Goal: Transaction & Acquisition: Purchase product/service

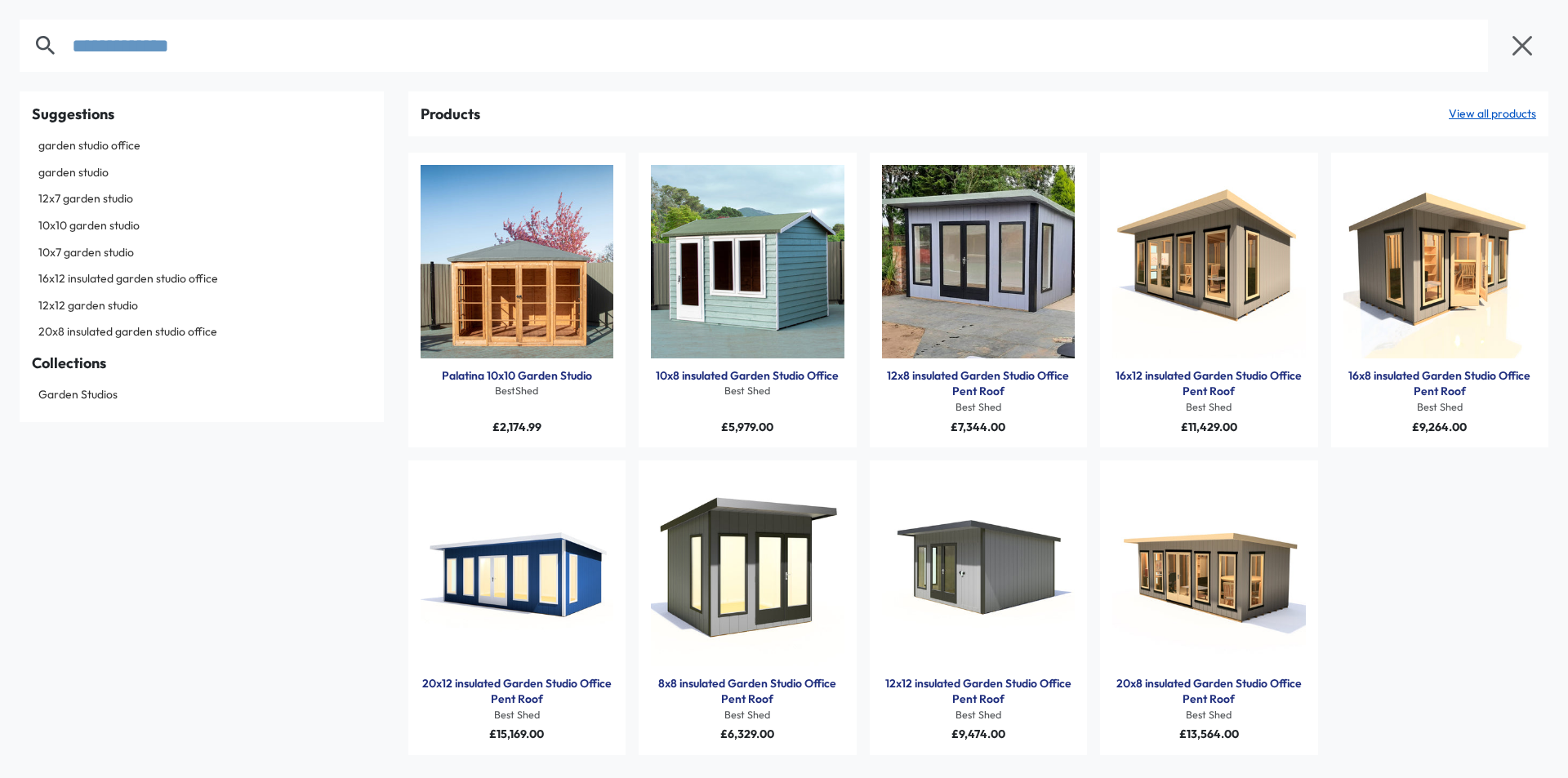
type input "**********"
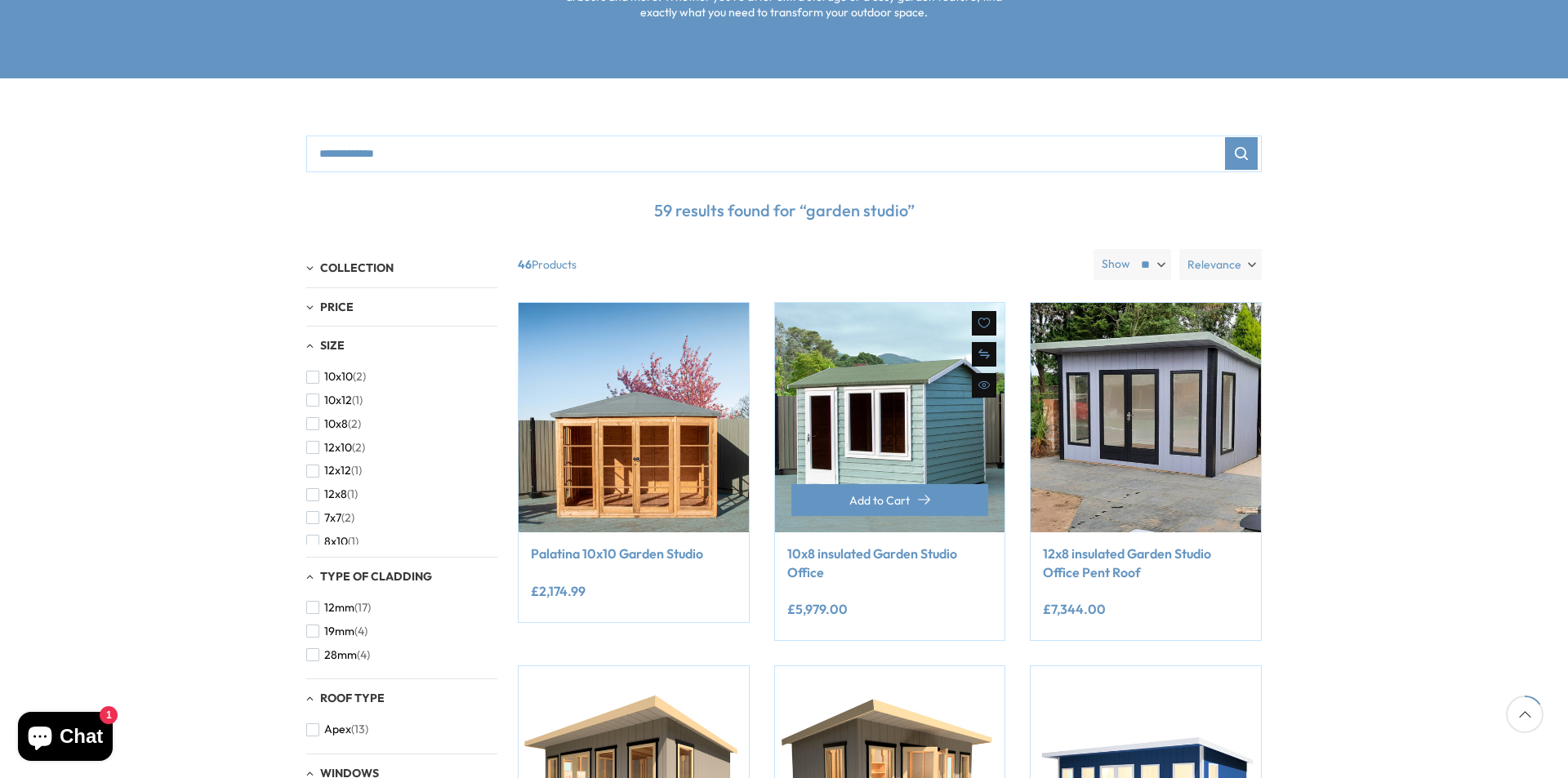
scroll to position [408, 0]
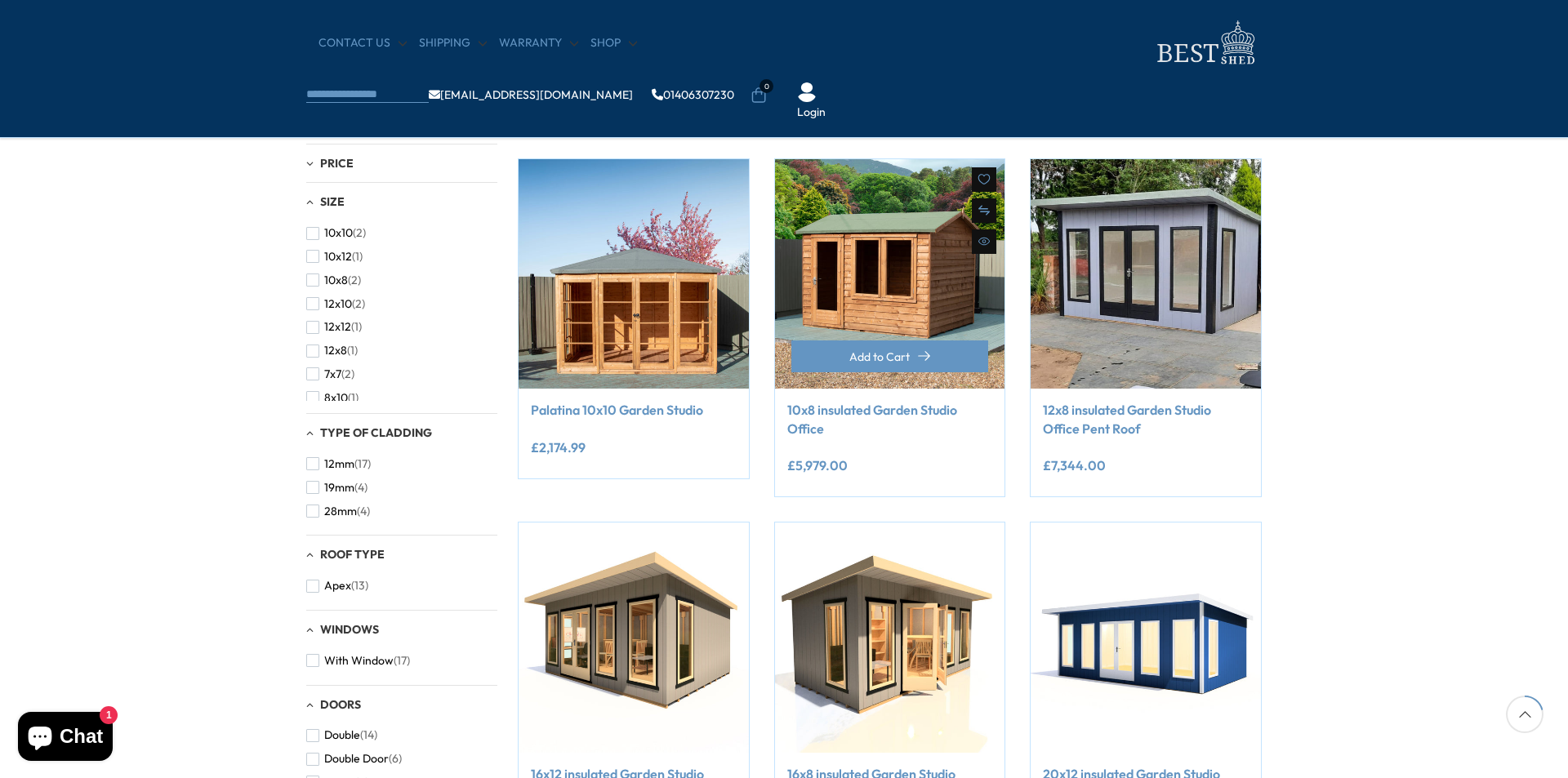
click at [932, 281] on img at bounding box center [890, 274] width 231 height 231
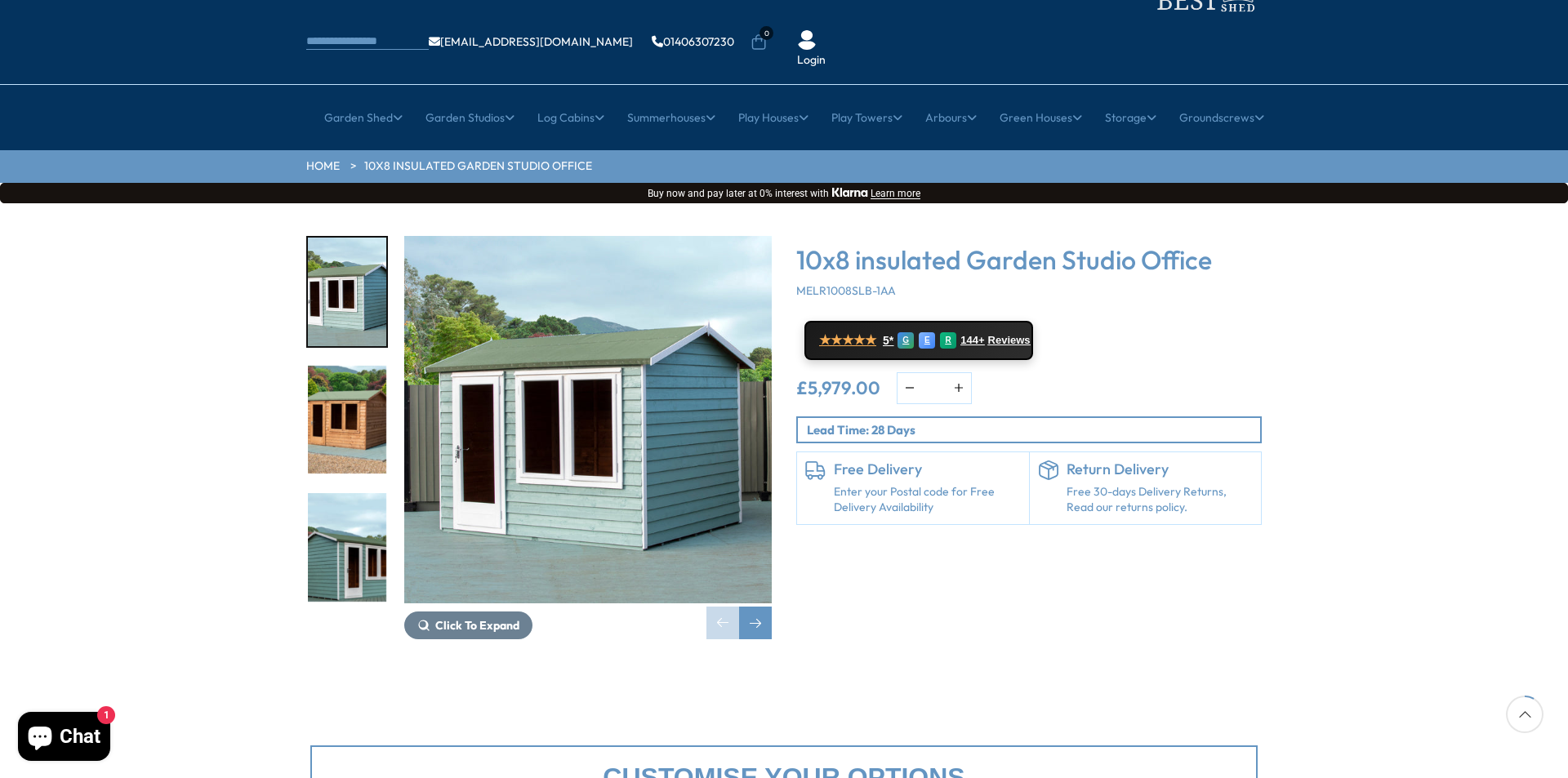
scroll to position [164, 0]
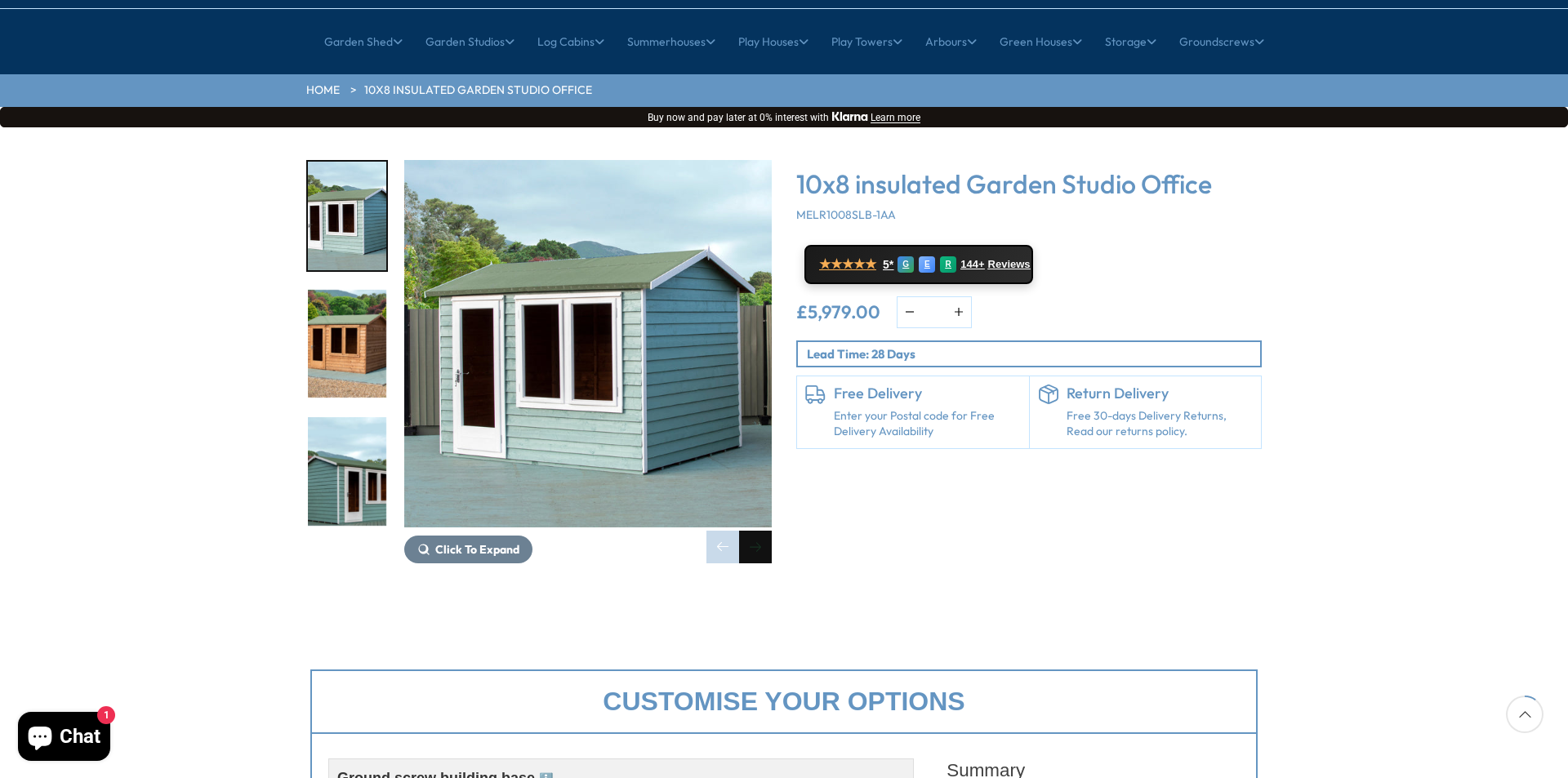
click at [758, 531] on div "Next slide" at bounding box center [755, 547] width 33 height 33
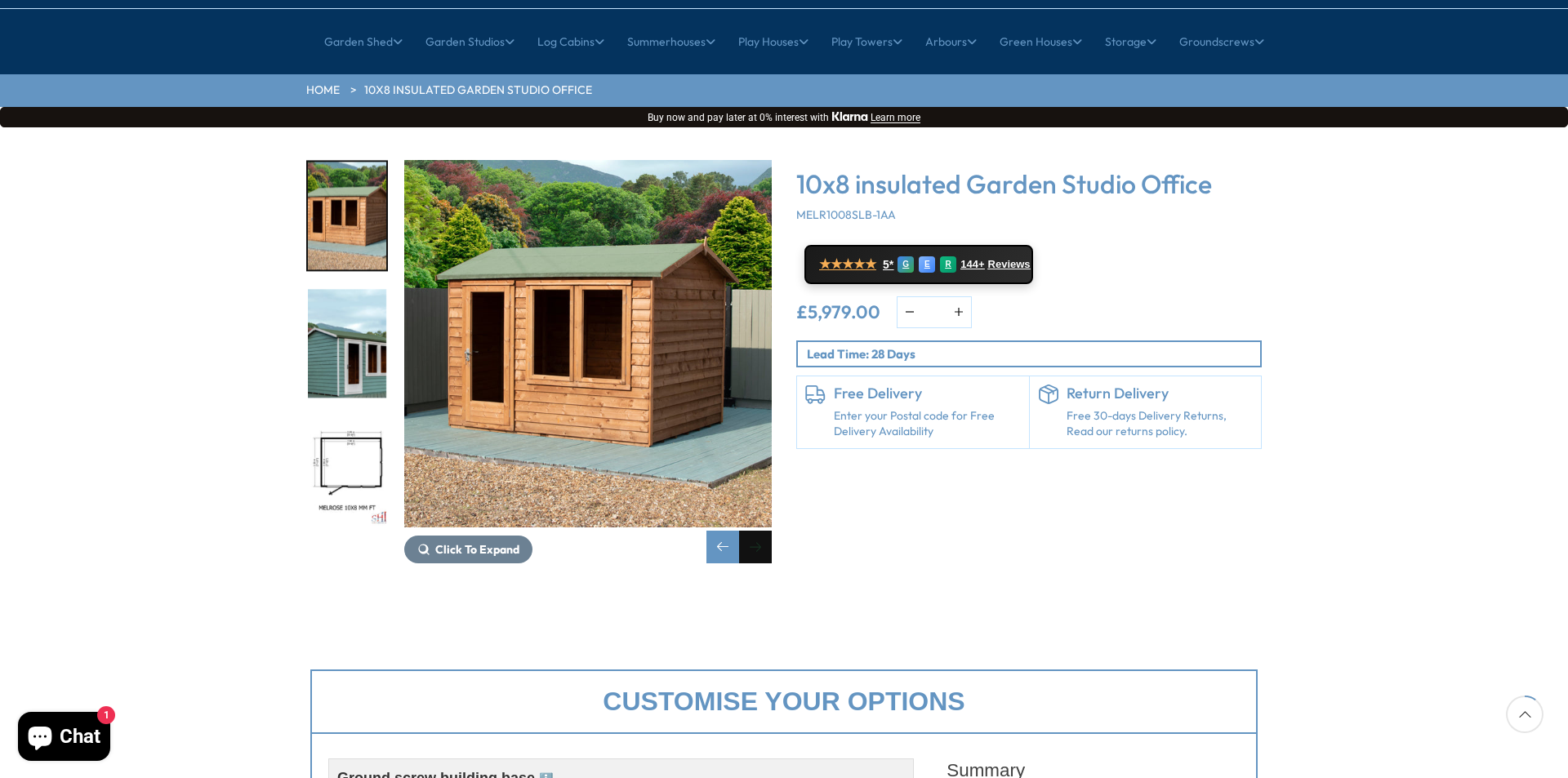
click at [755, 531] on div "Next slide" at bounding box center [755, 547] width 33 height 33
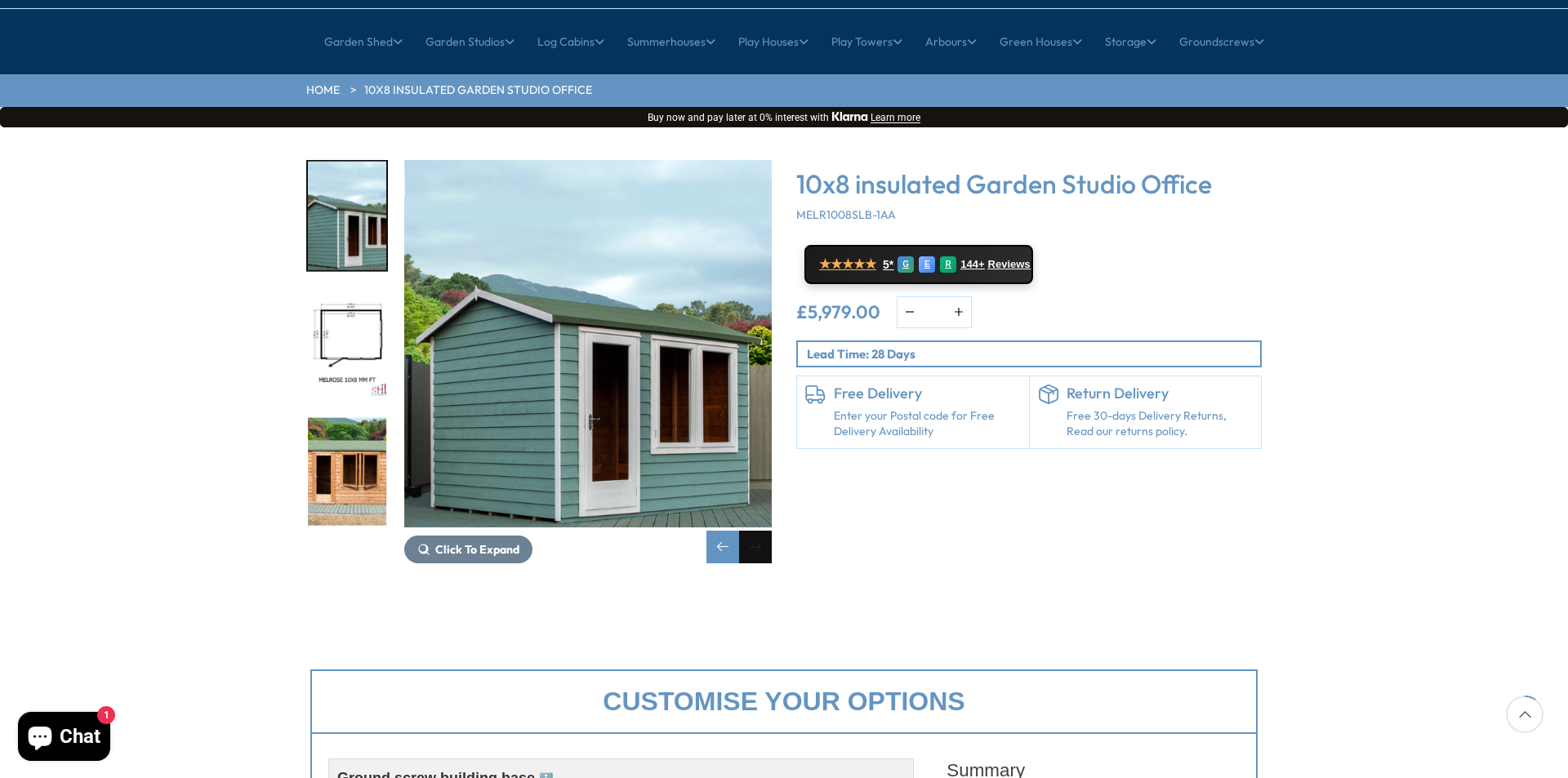
click at [755, 531] on div "Next slide" at bounding box center [755, 547] width 33 height 33
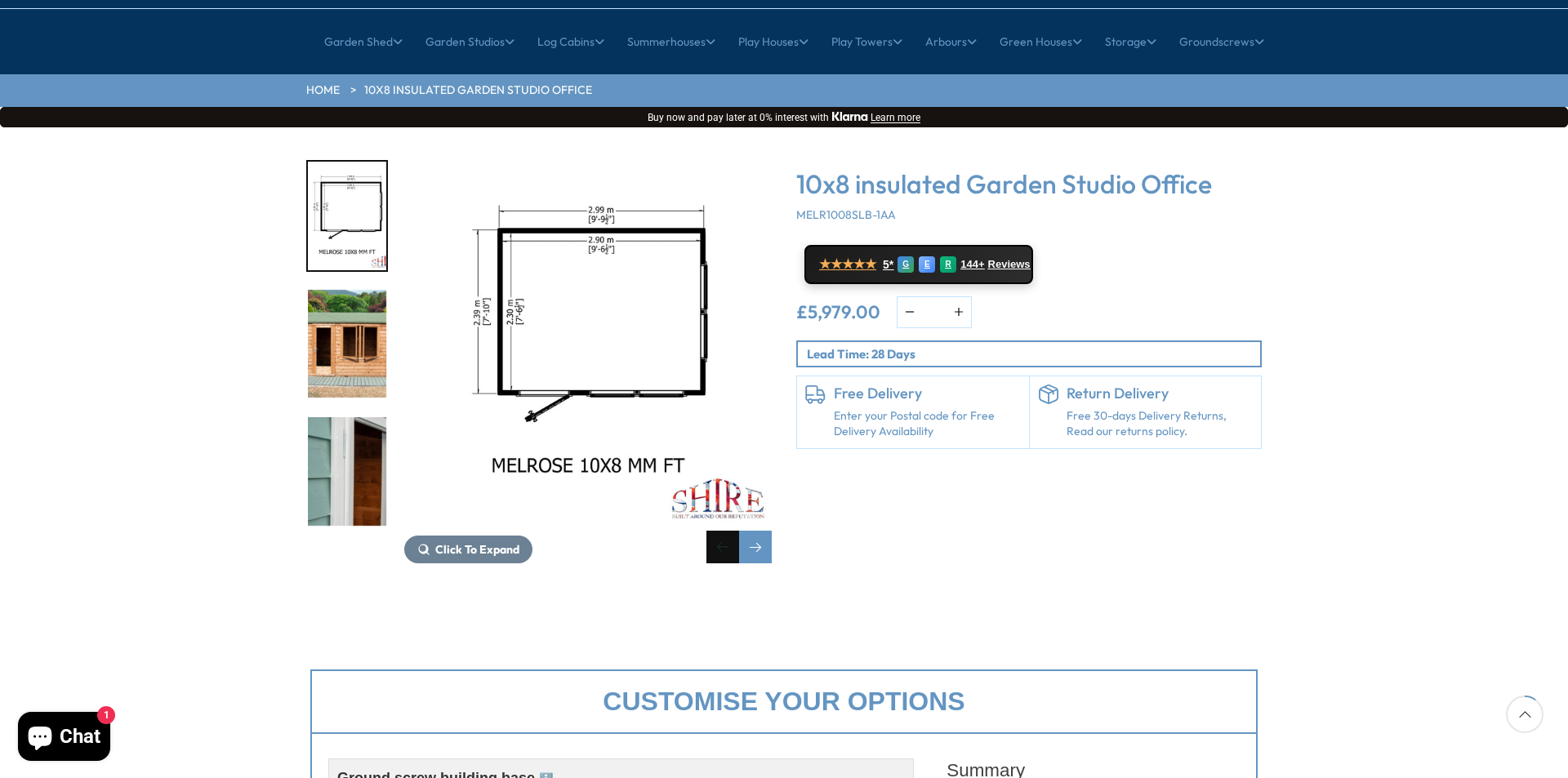
click at [713, 531] on div "Previous slide" at bounding box center [722, 547] width 33 height 33
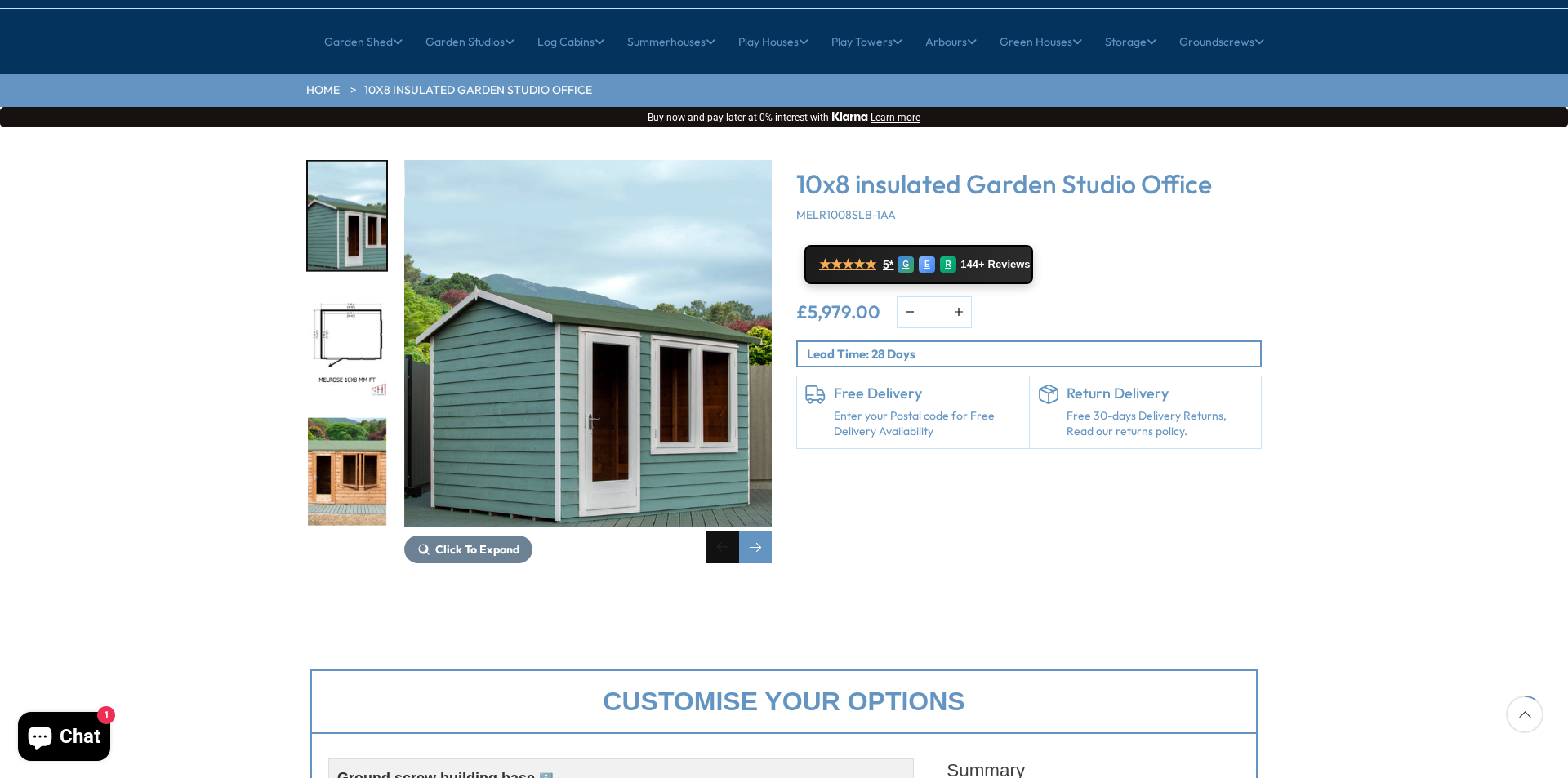
click at [713, 531] on div "Previous slide" at bounding box center [722, 547] width 33 height 33
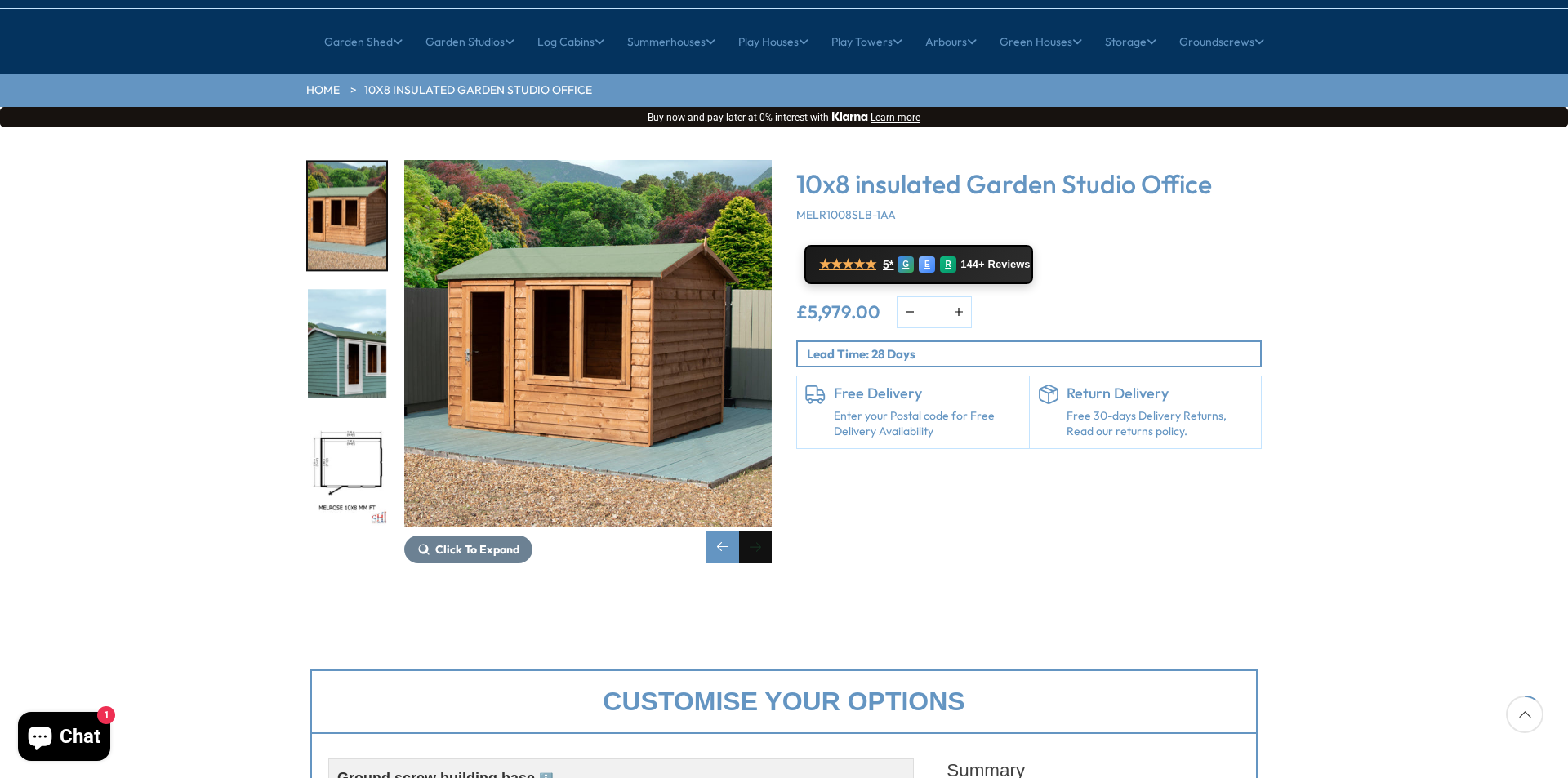
click at [751, 531] on div "Next slide" at bounding box center [755, 547] width 33 height 33
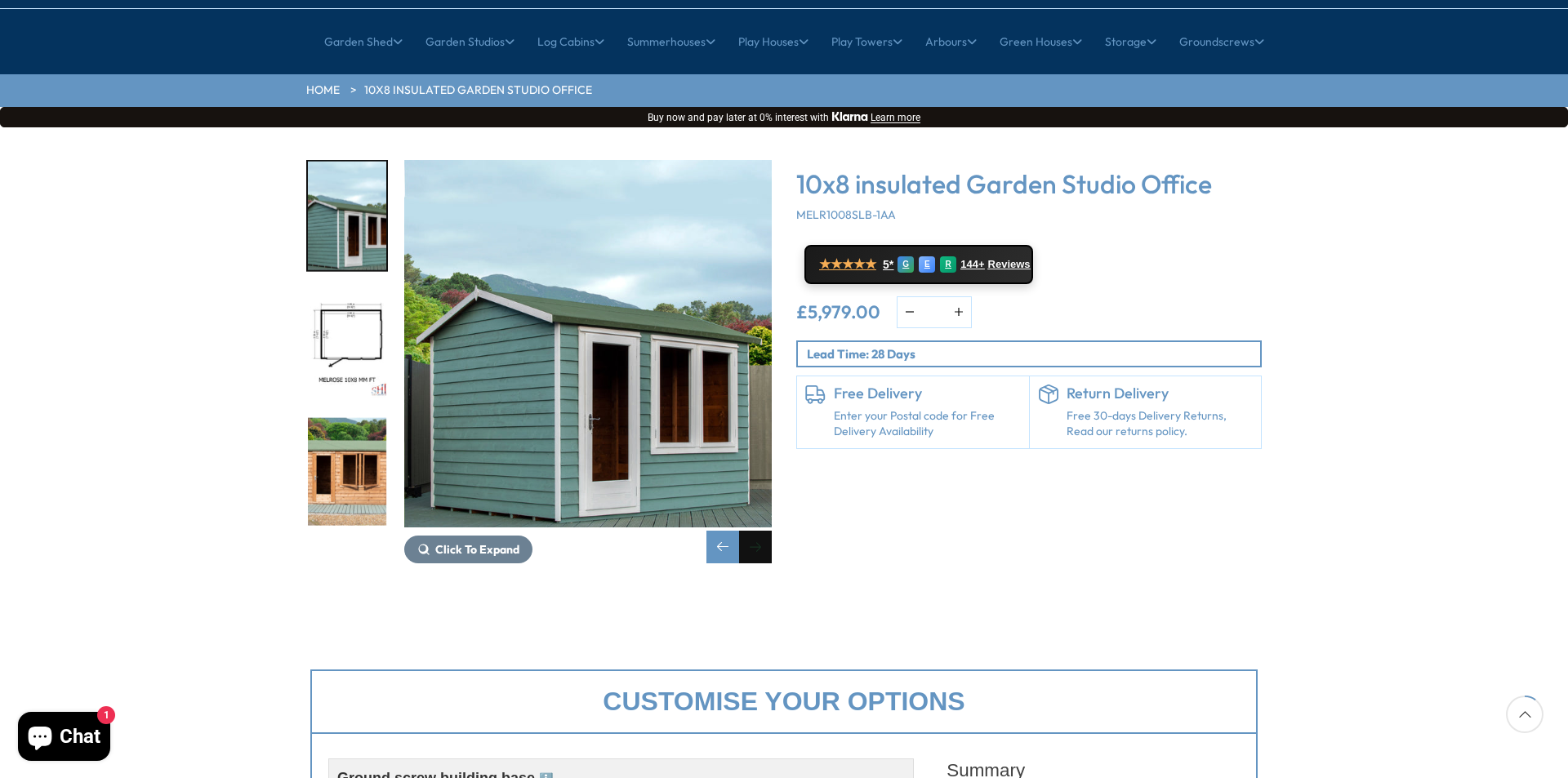
click at [752, 531] on div "Next slide" at bounding box center [755, 547] width 33 height 33
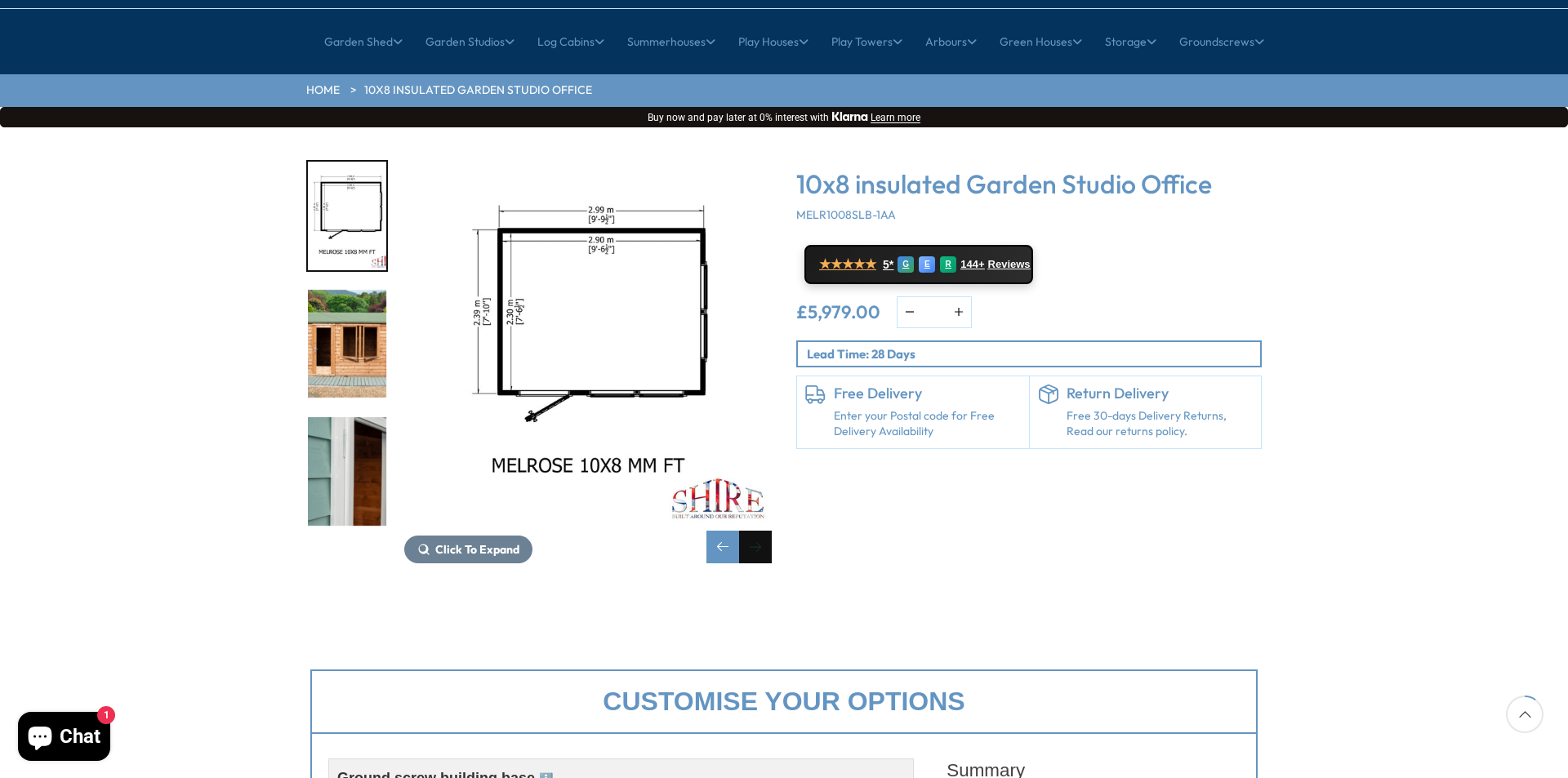
click at [752, 531] on div "Next slide" at bounding box center [755, 547] width 33 height 33
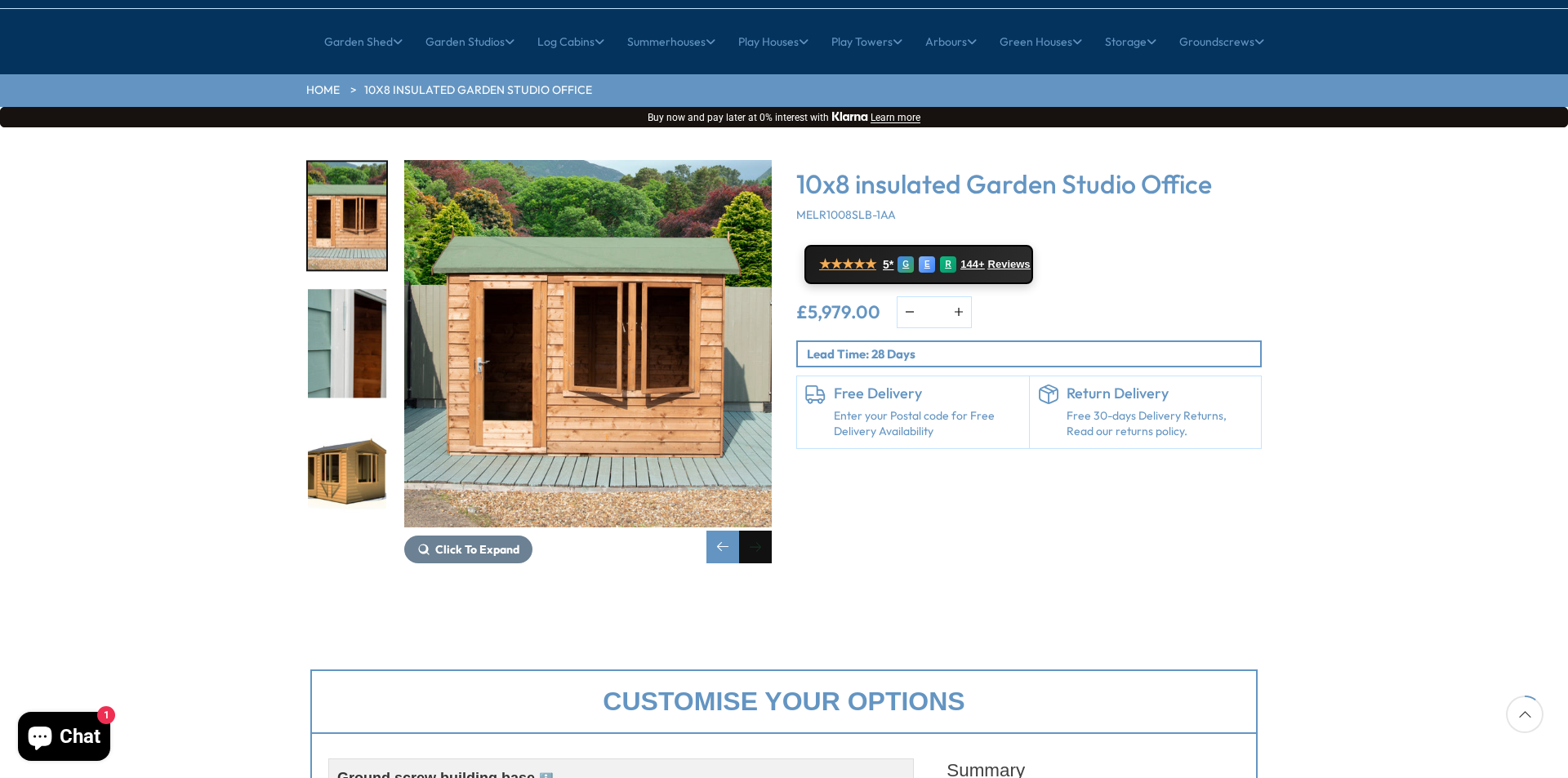
click at [752, 531] on div "Next slide" at bounding box center [755, 547] width 33 height 33
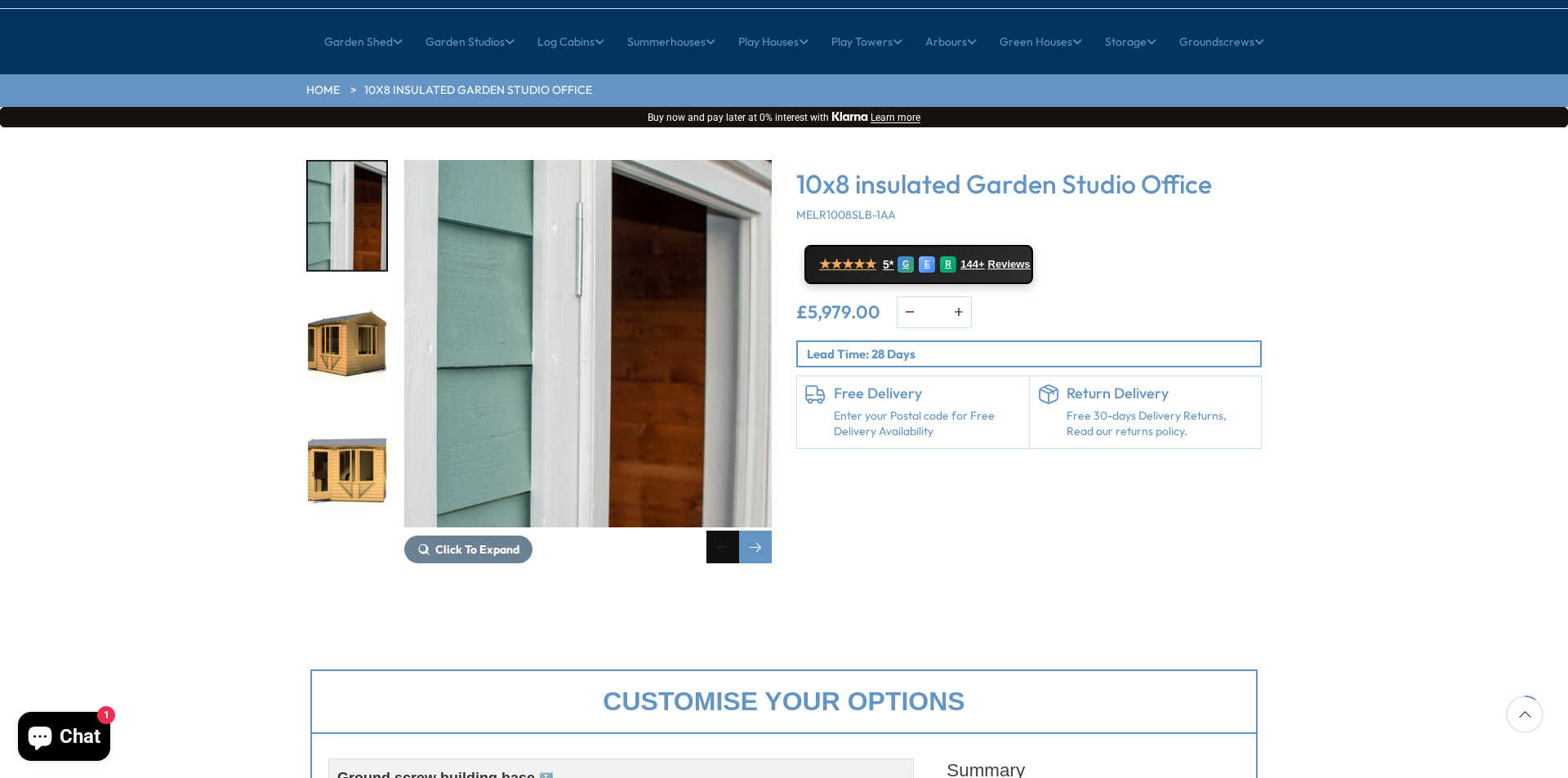
click at [731, 531] on div "Previous slide" at bounding box center [722, 547] width 33 height 33
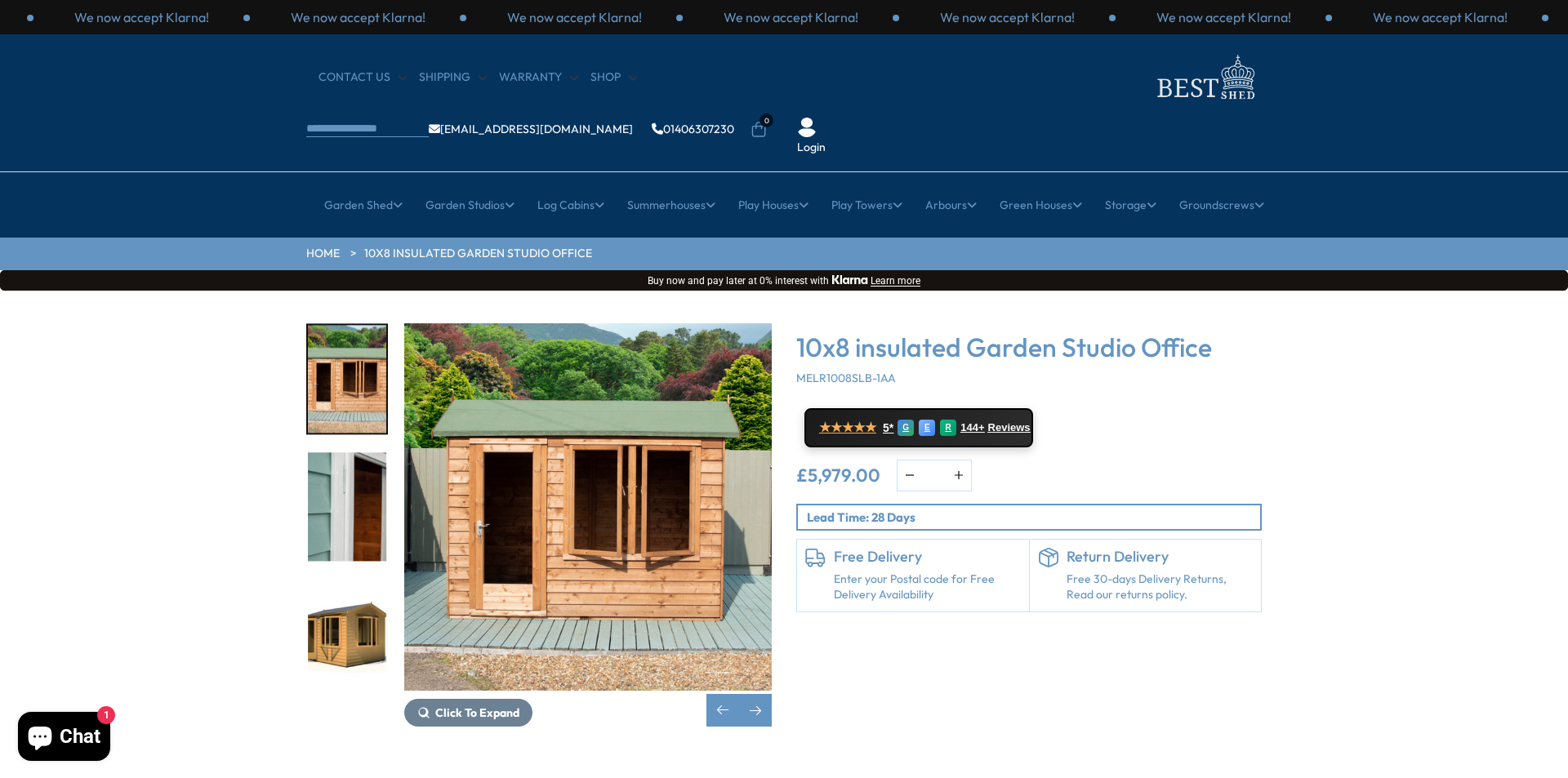
scroll to position [82, 0]
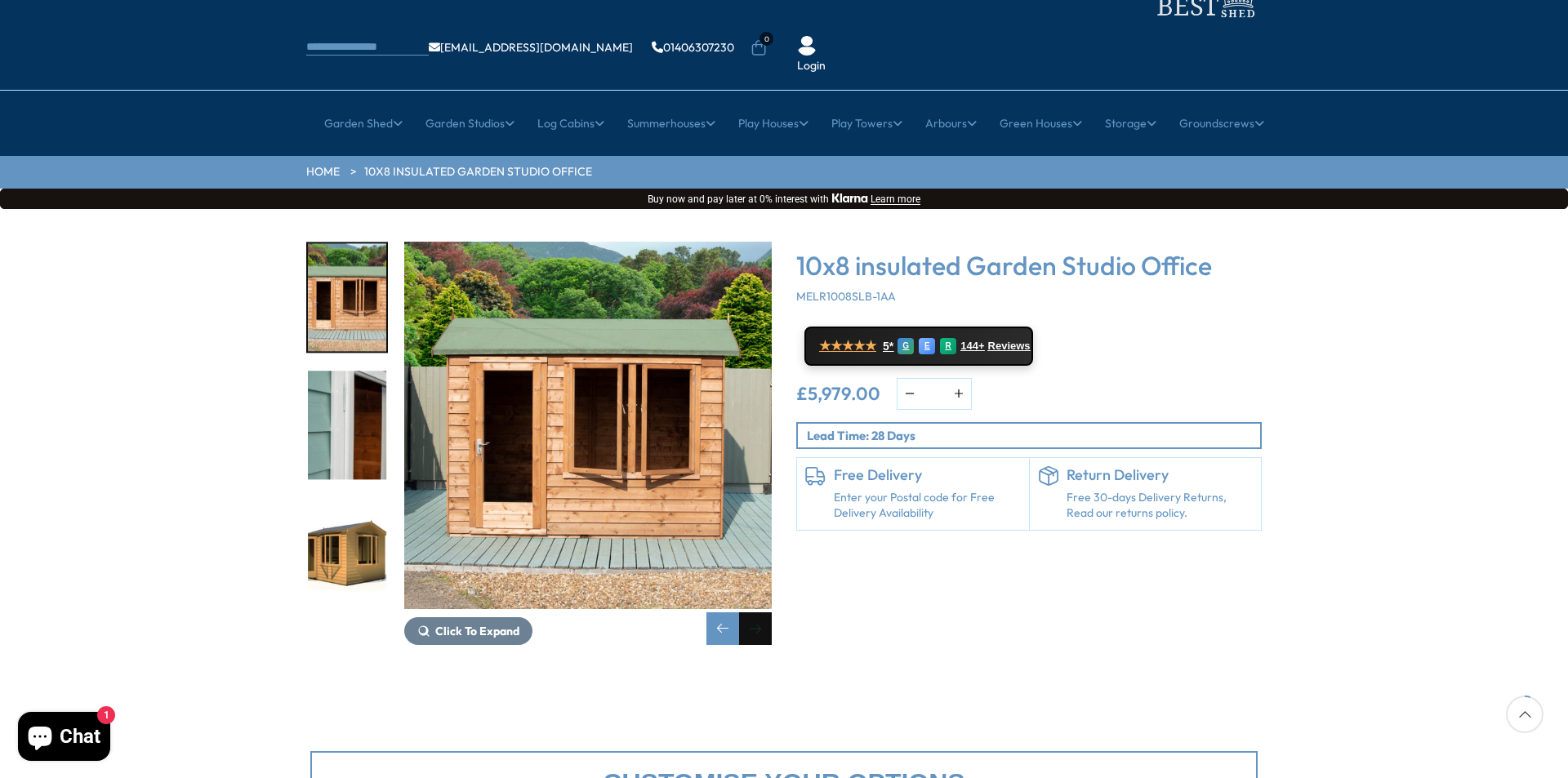
click at [753, 613] on div "Next slide" at bounding box center [755, 628] width 33 height 33
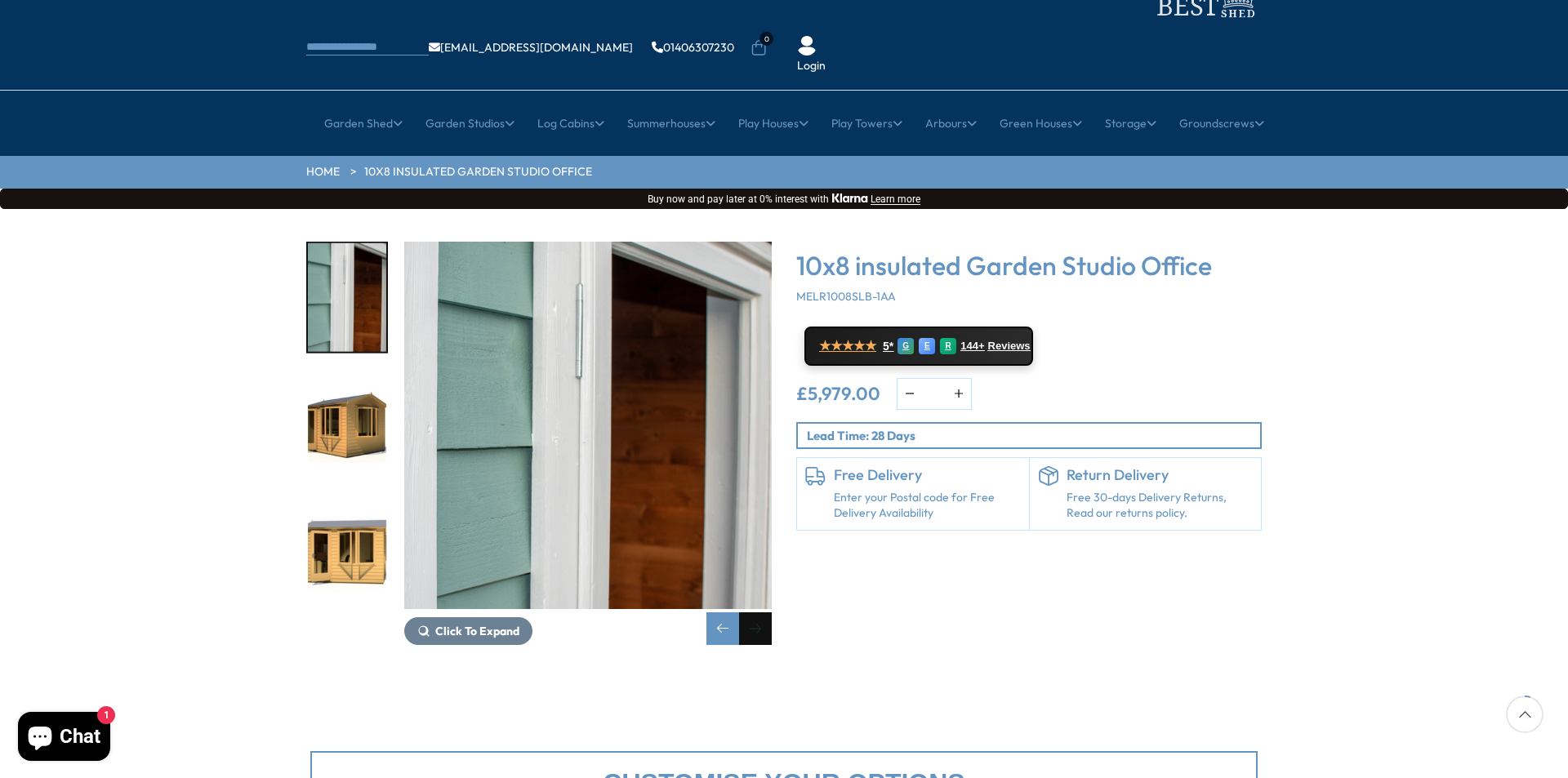
click at [750, 613] on div "Next slide" at bounding box center [755, 628] width 33 height 33
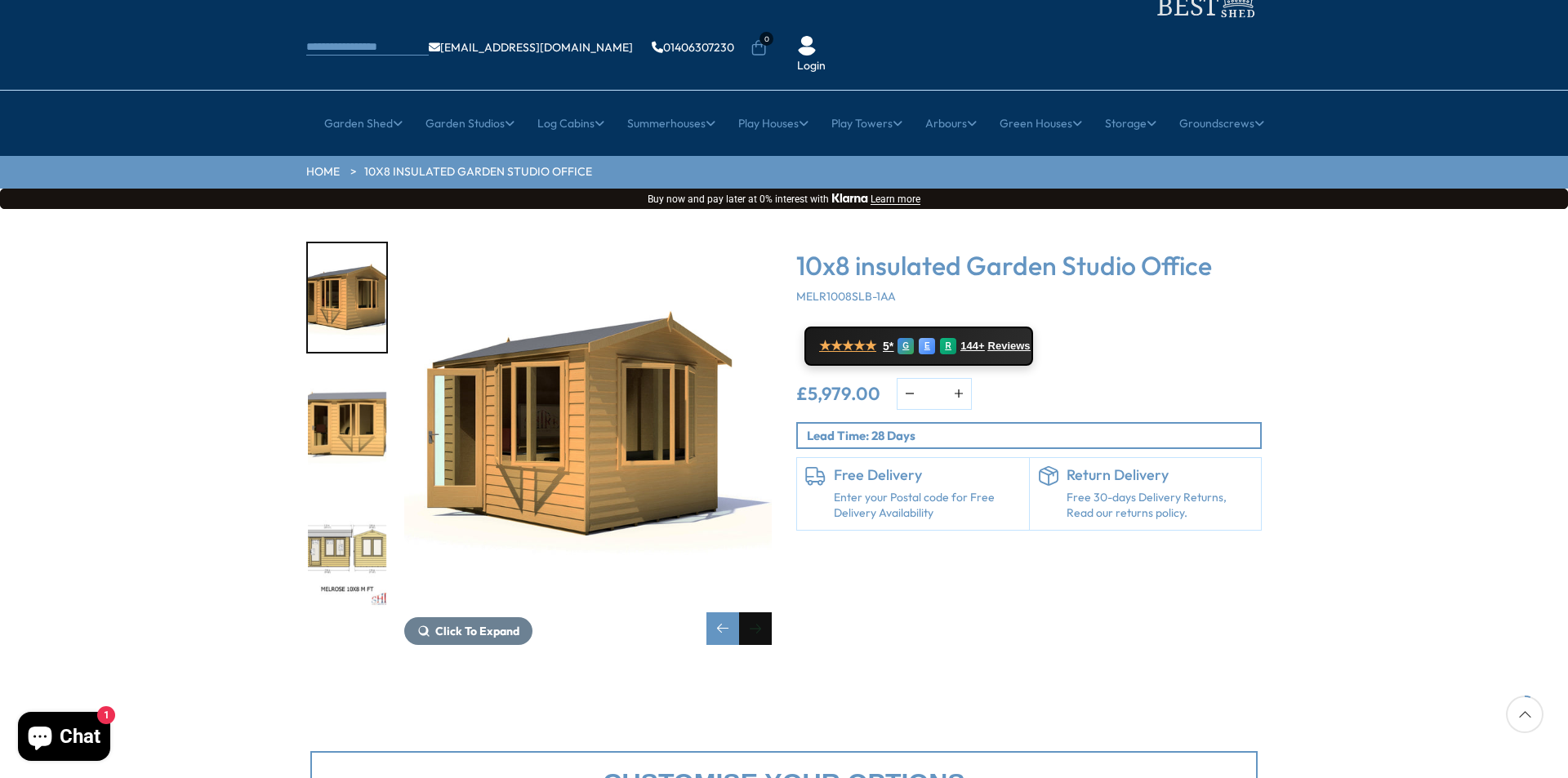
click at [757, 613] on div "Next slide" at bounding box center [755, 628] width 33 height 33
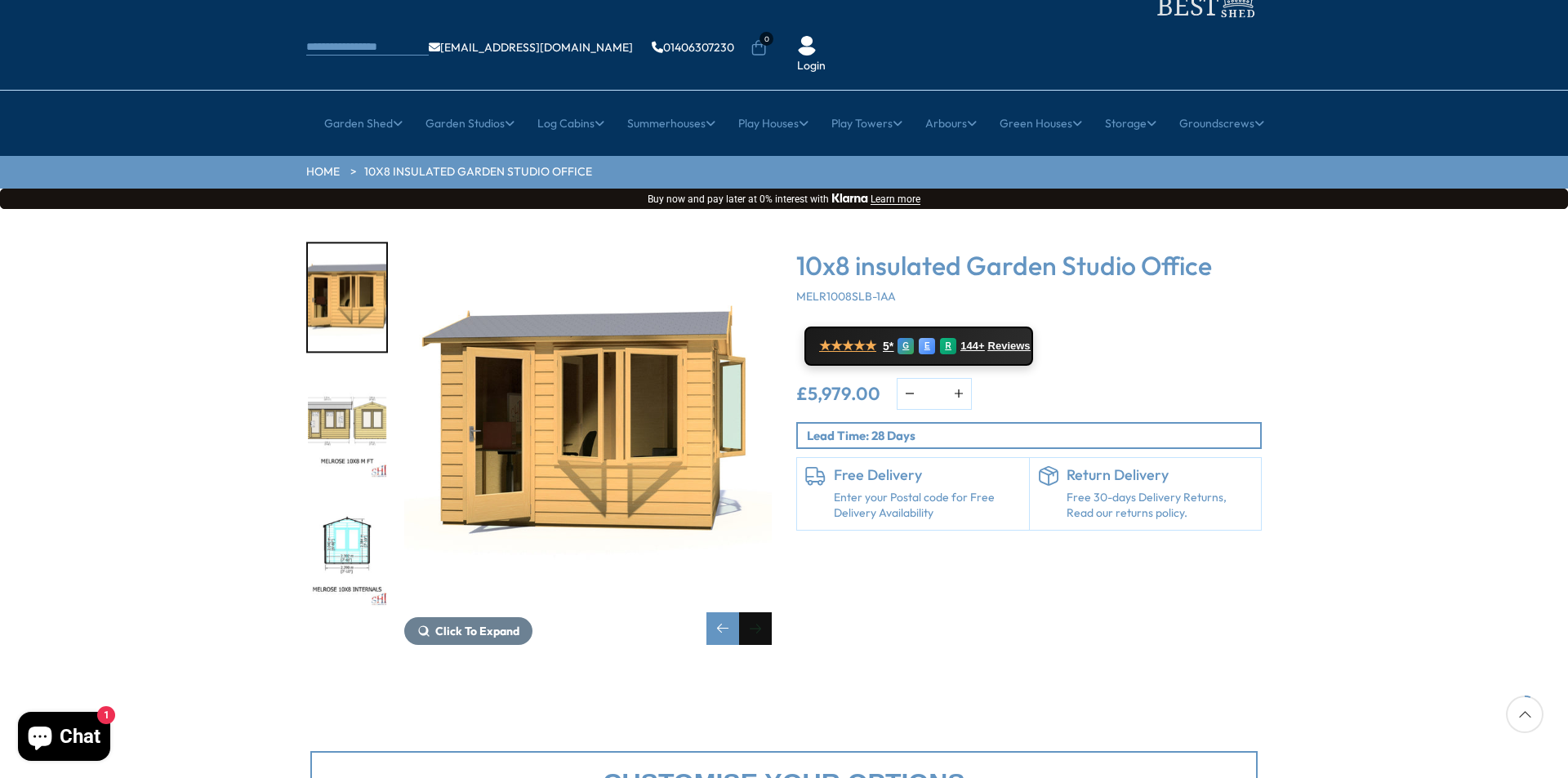
click at [757, 613] on div "Next slide" at bounding box center [755, 628] width 33 height 33
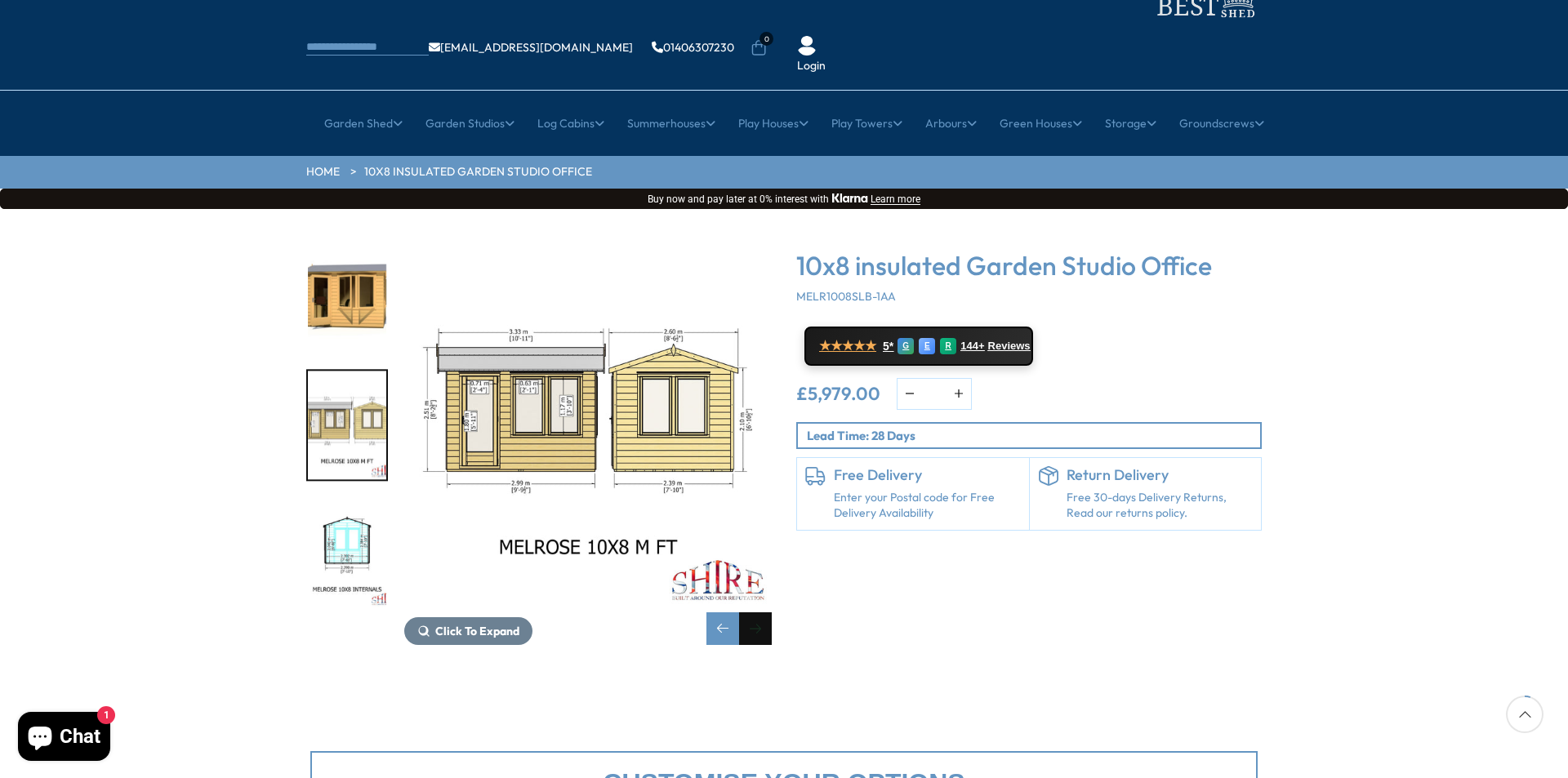
click at [756, 613] on div "Next slide" at bounding box center [755, 628] width 33 height 33
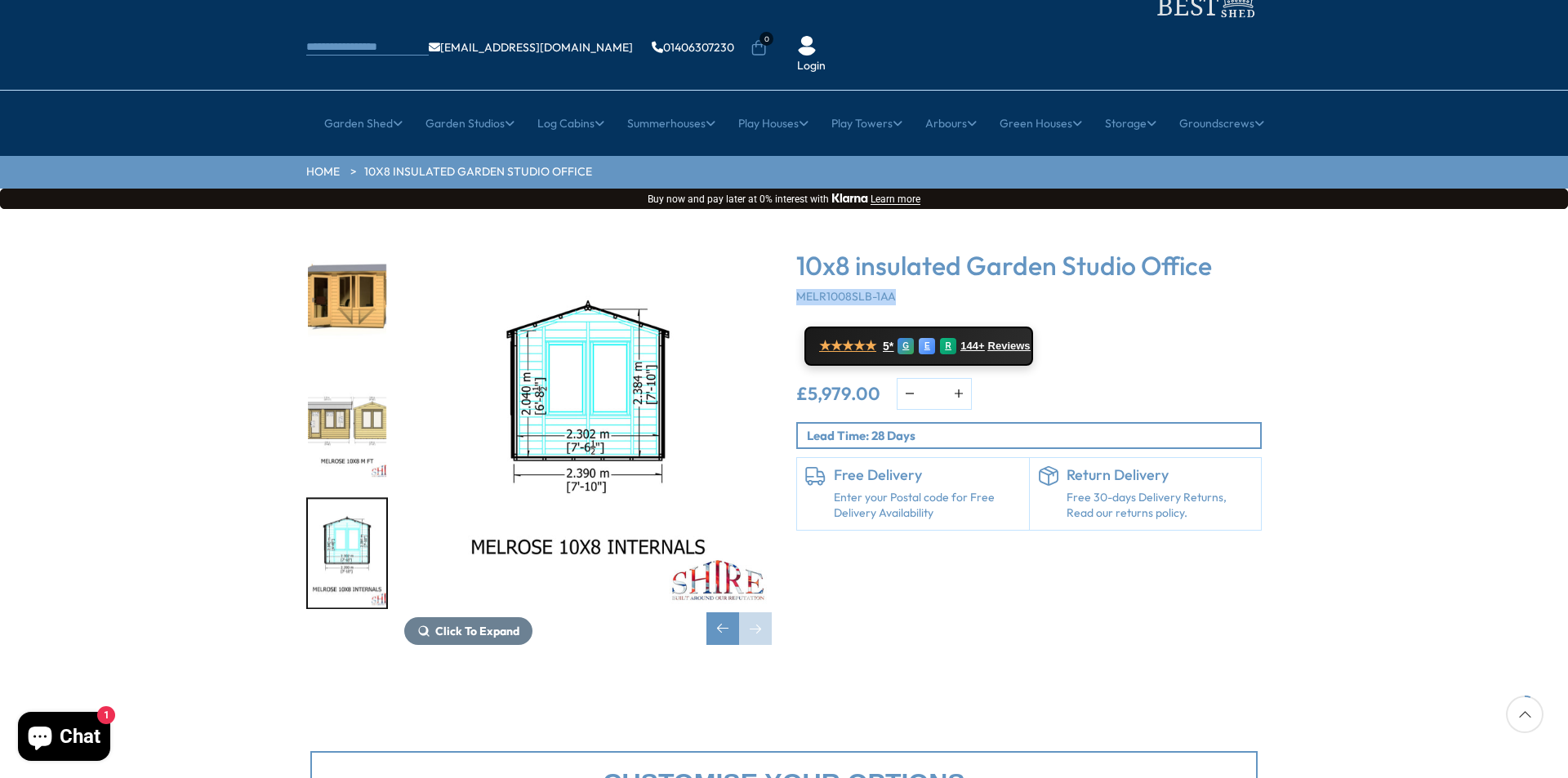
drag, startPoint x: 877, startPoint y: 245, endPoint x: 797, endPoint y: 254, distance: 80.5
click at [797, 254] on div "10x8 insulated Garden Studio Office MELR1008SLB-1AA" at bounding box center [1029, 278] width 466 height 56
copy span "MELR1008SLB-1AA"
click at [719, 613] on div "Previous slide" at bounding box center [722, 628] width 33 height 33
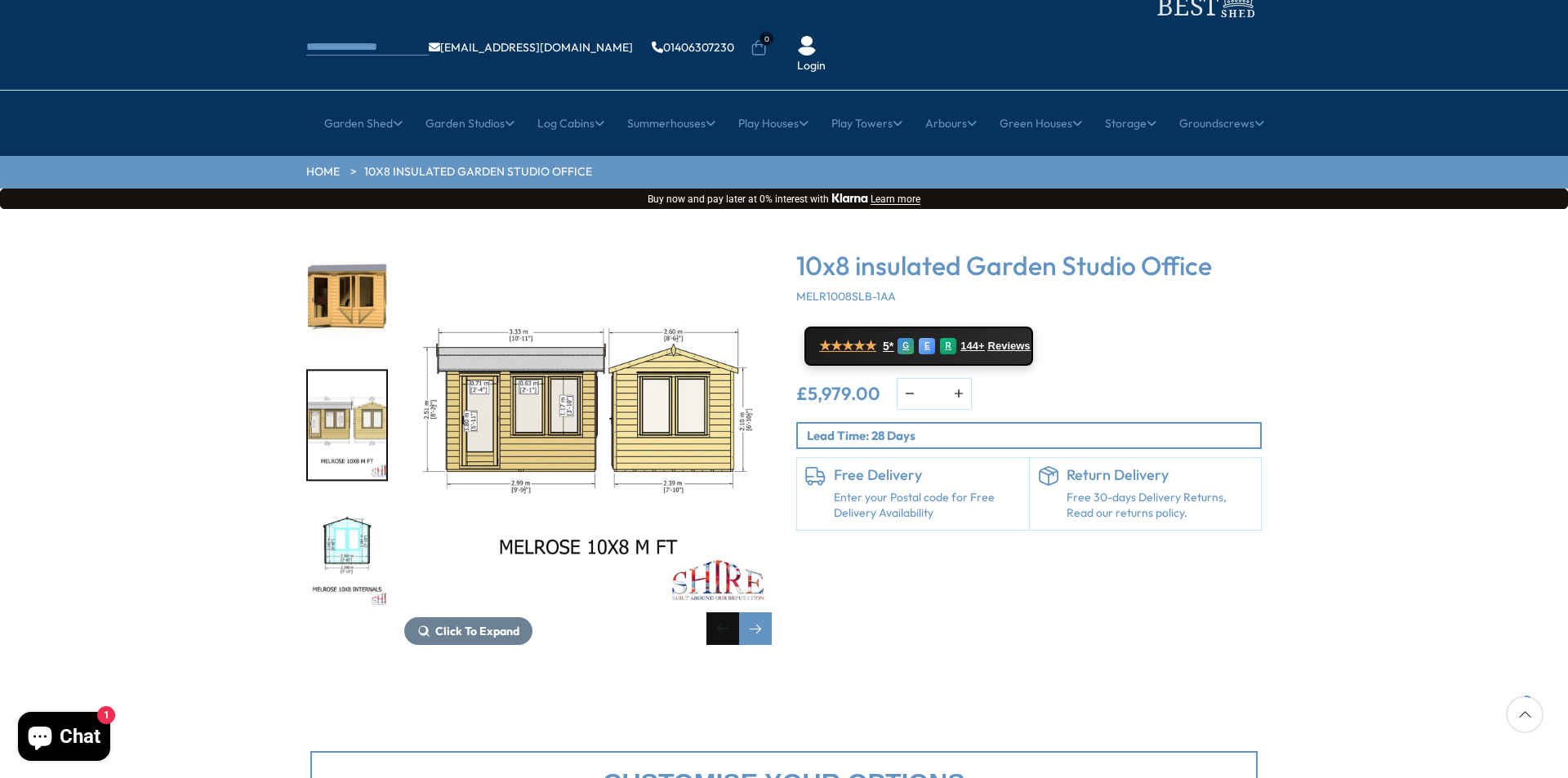
click at [723, 613] on div "Previous slide" at bounding box center [722, 628] width 33 height 33
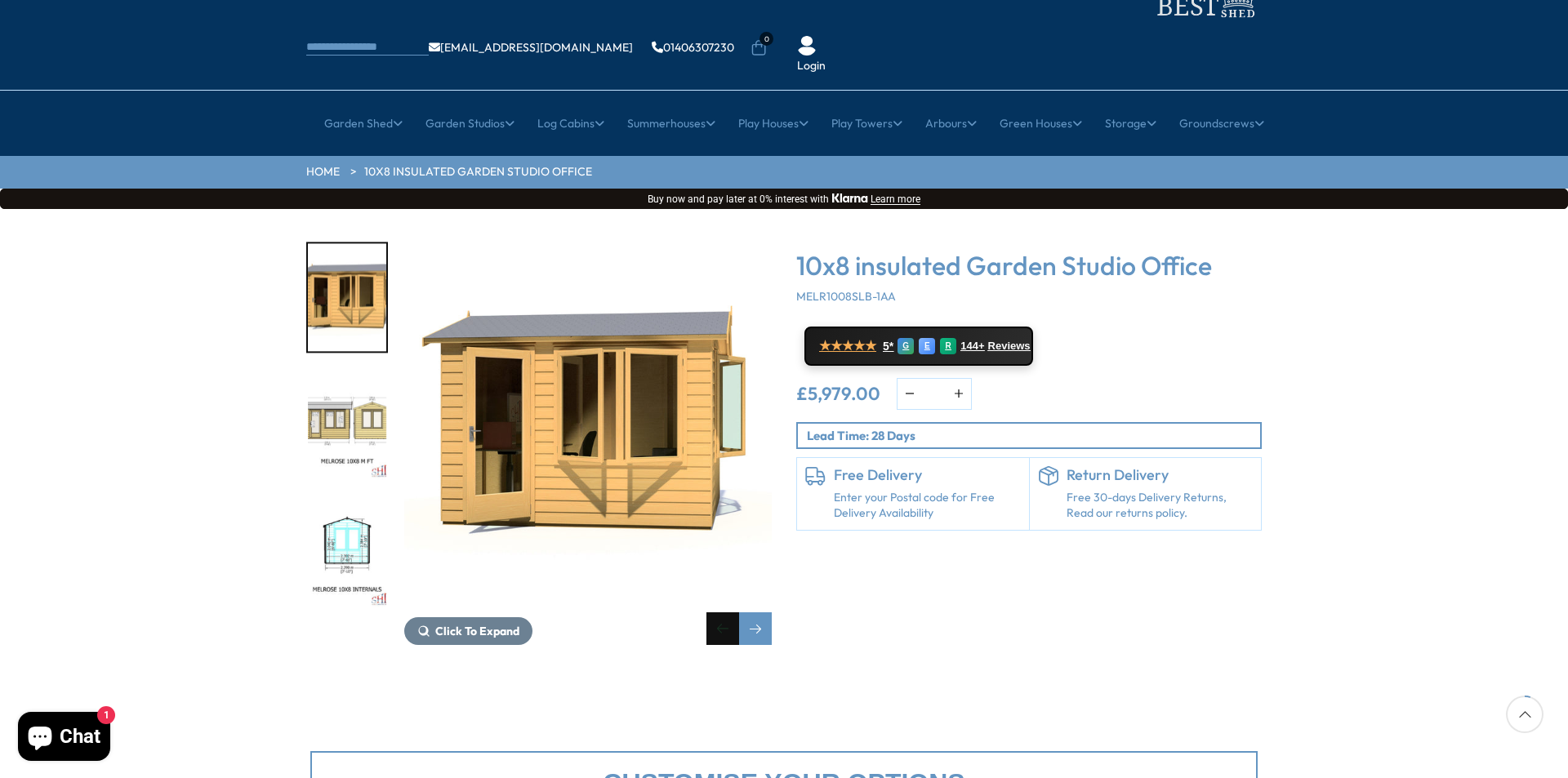
click at [729, 613] on div "Previous slide" at bounding box center [722, 628] width 33 height 33
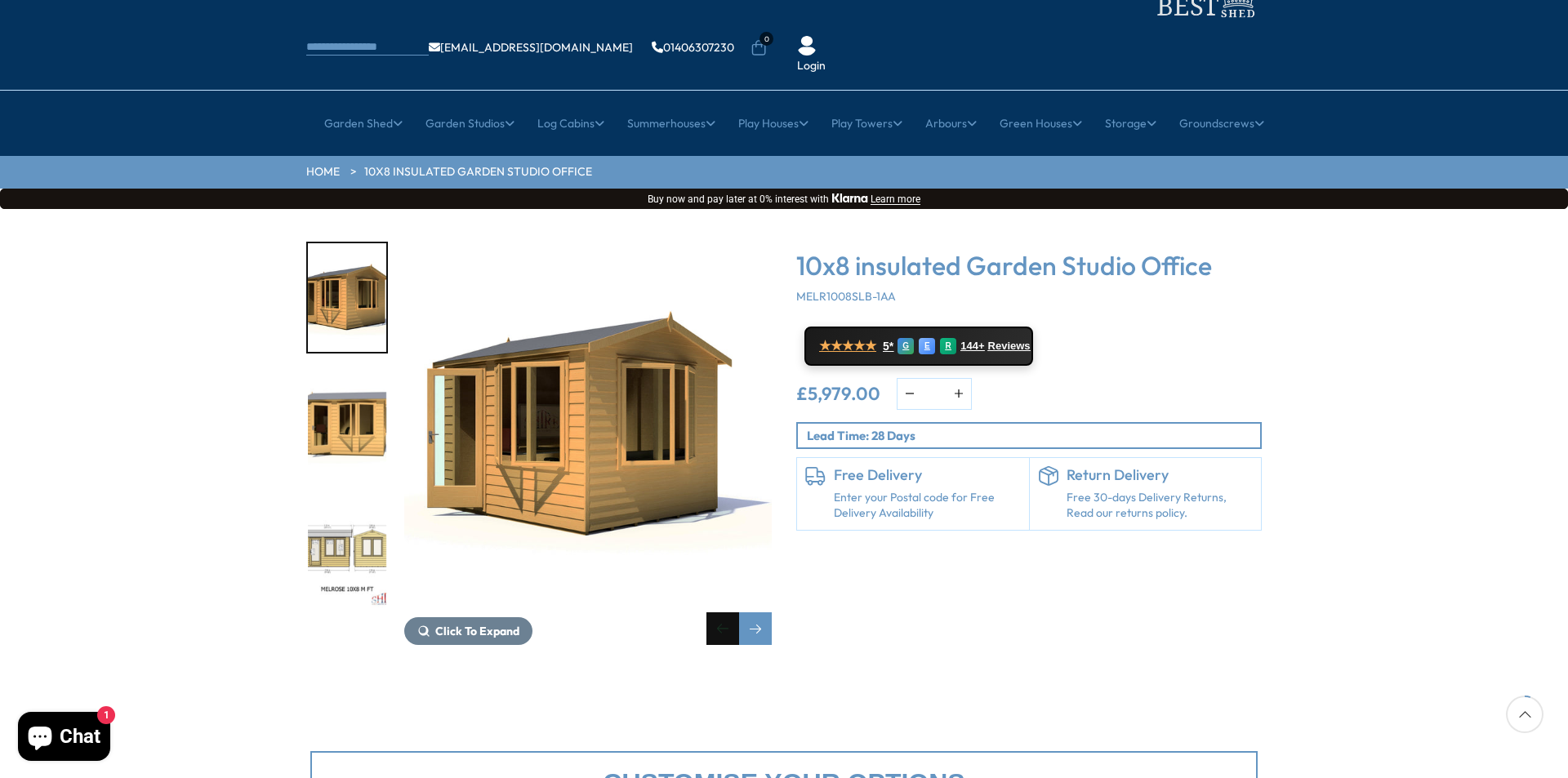
click at [729, 613] on div "Previous slide" at bounding box center [722, 628] width 33 height 33
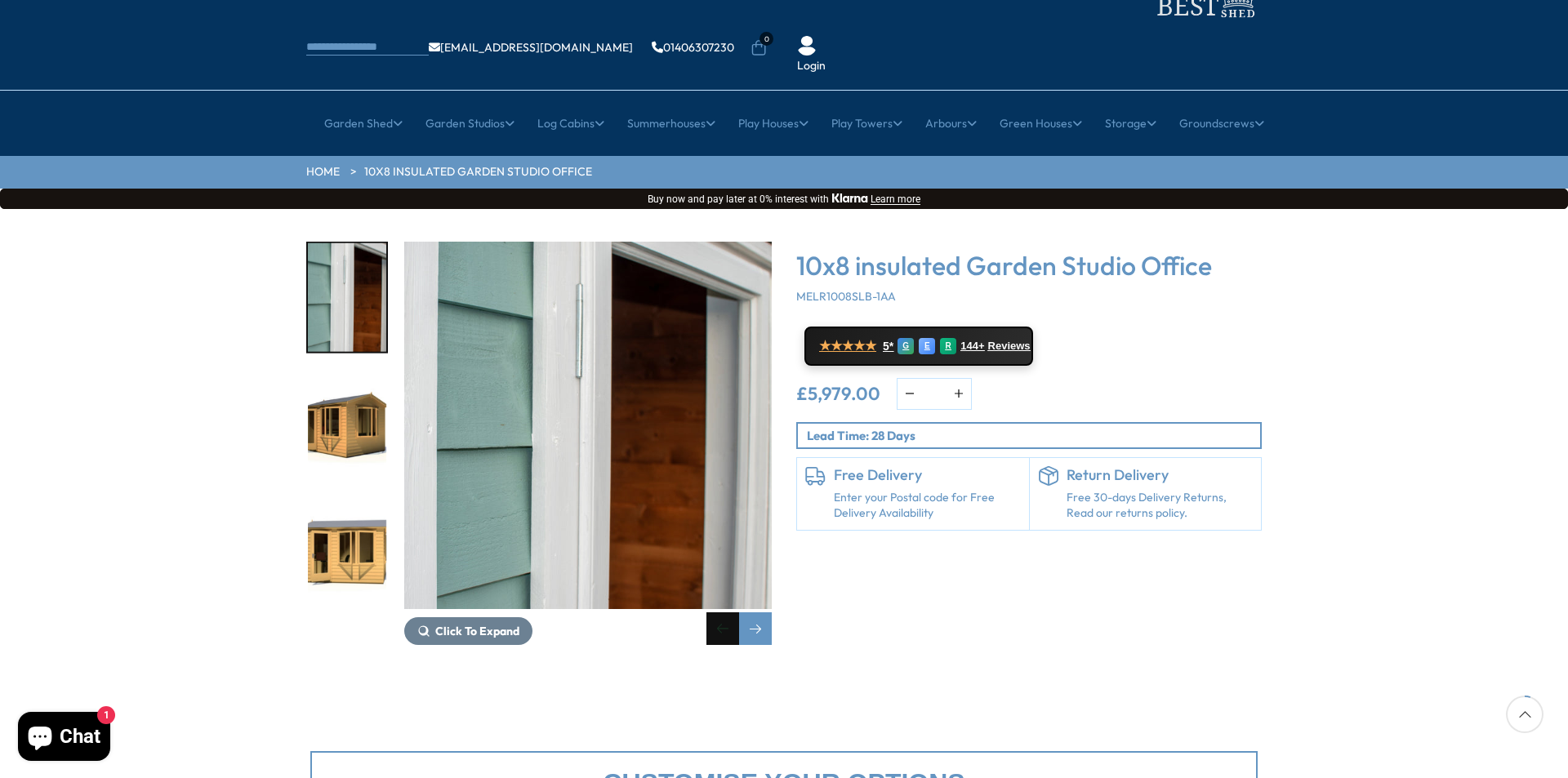
click at [729, 613] on div "Previous slide" at bounding box center [722, 628] width 33 height 33
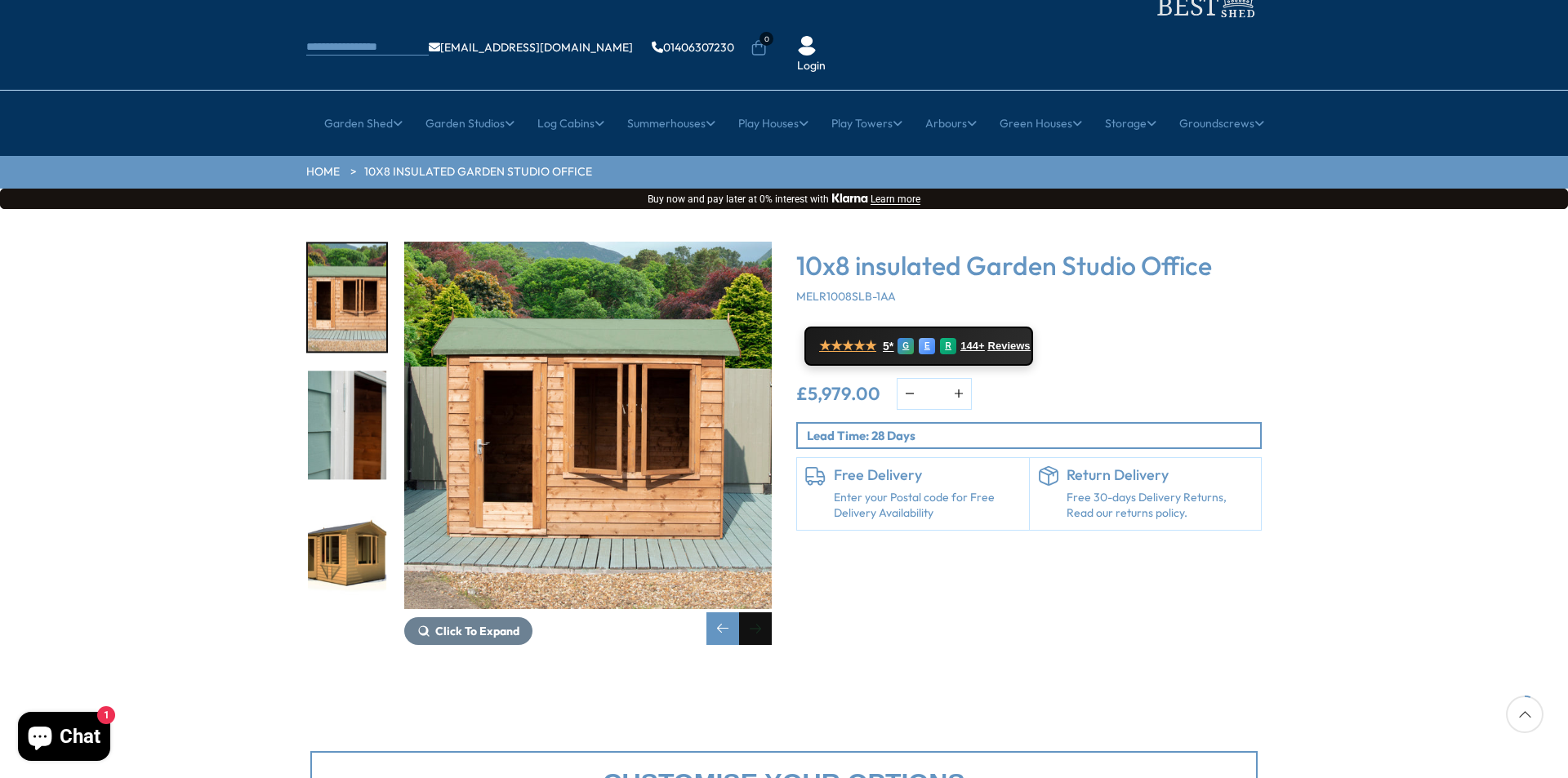
click at [763, 613] on div "Next slide" at bounding box center [755, 628] width 33 height 33
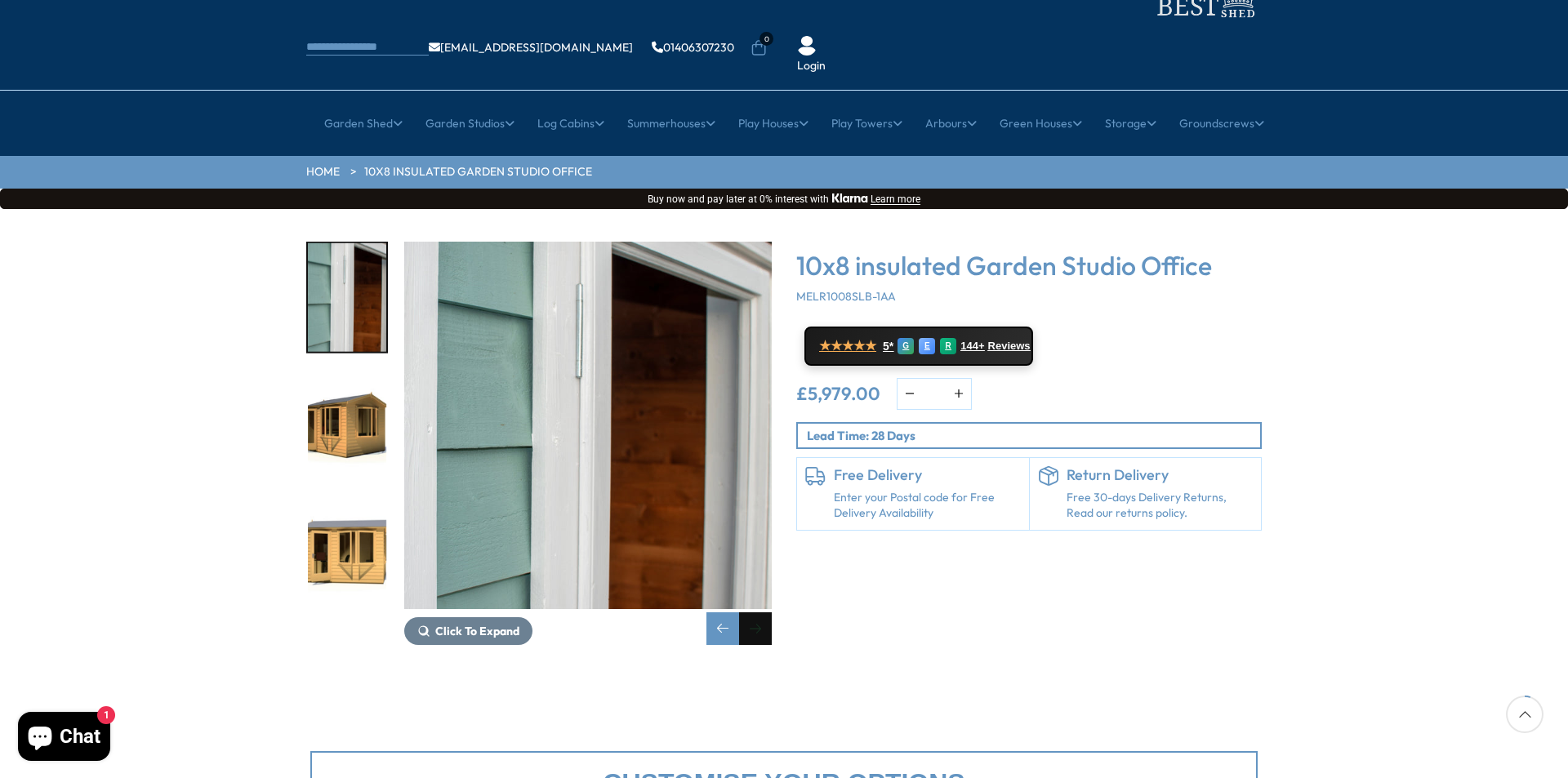
click at [763, 613] on div "Next slide" at bounding box center [755, 628] width 33 height 33
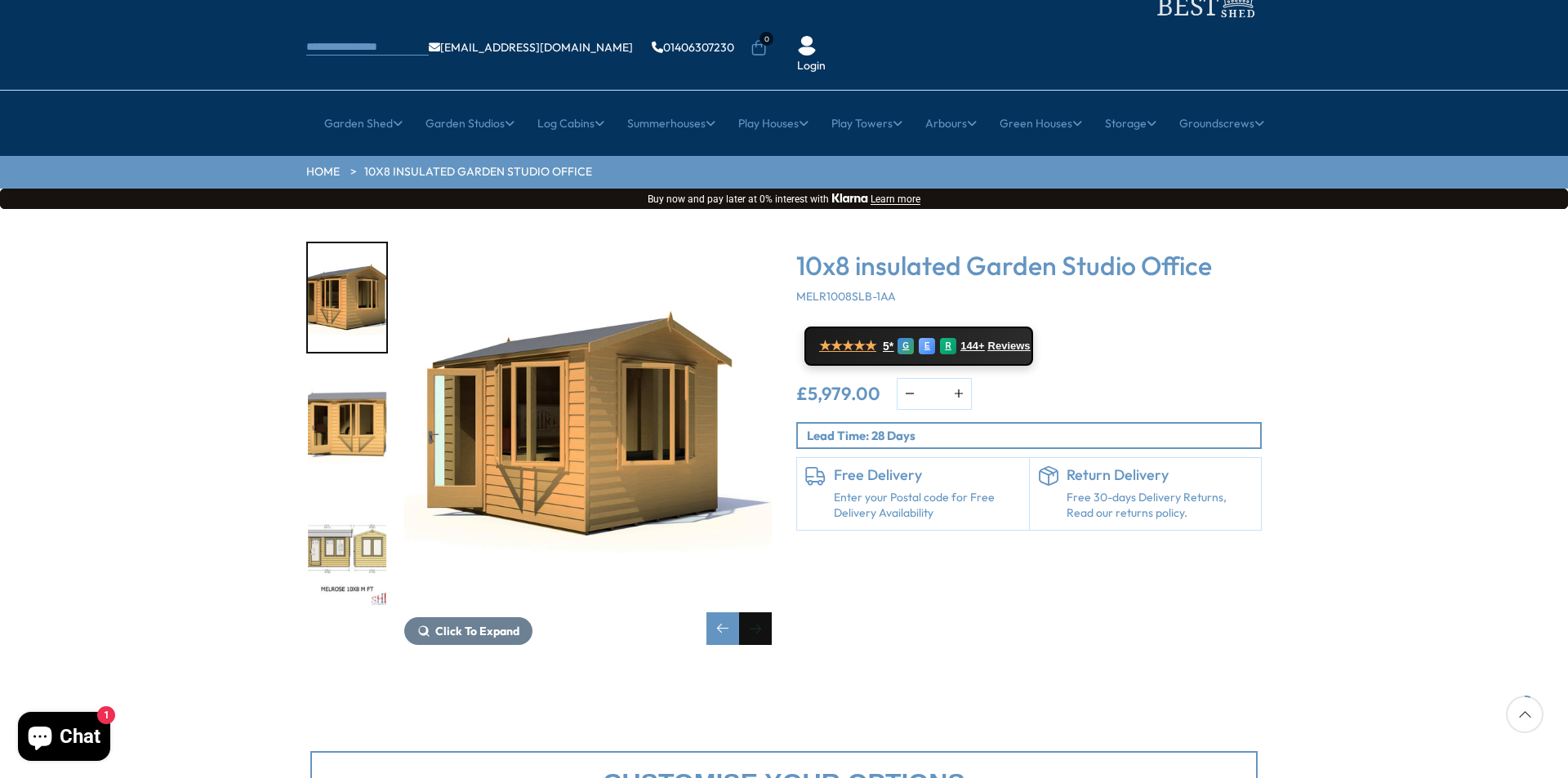
click at [763, 613] on div "Next slide" at bounding box center [755, 628] width 33 height 33
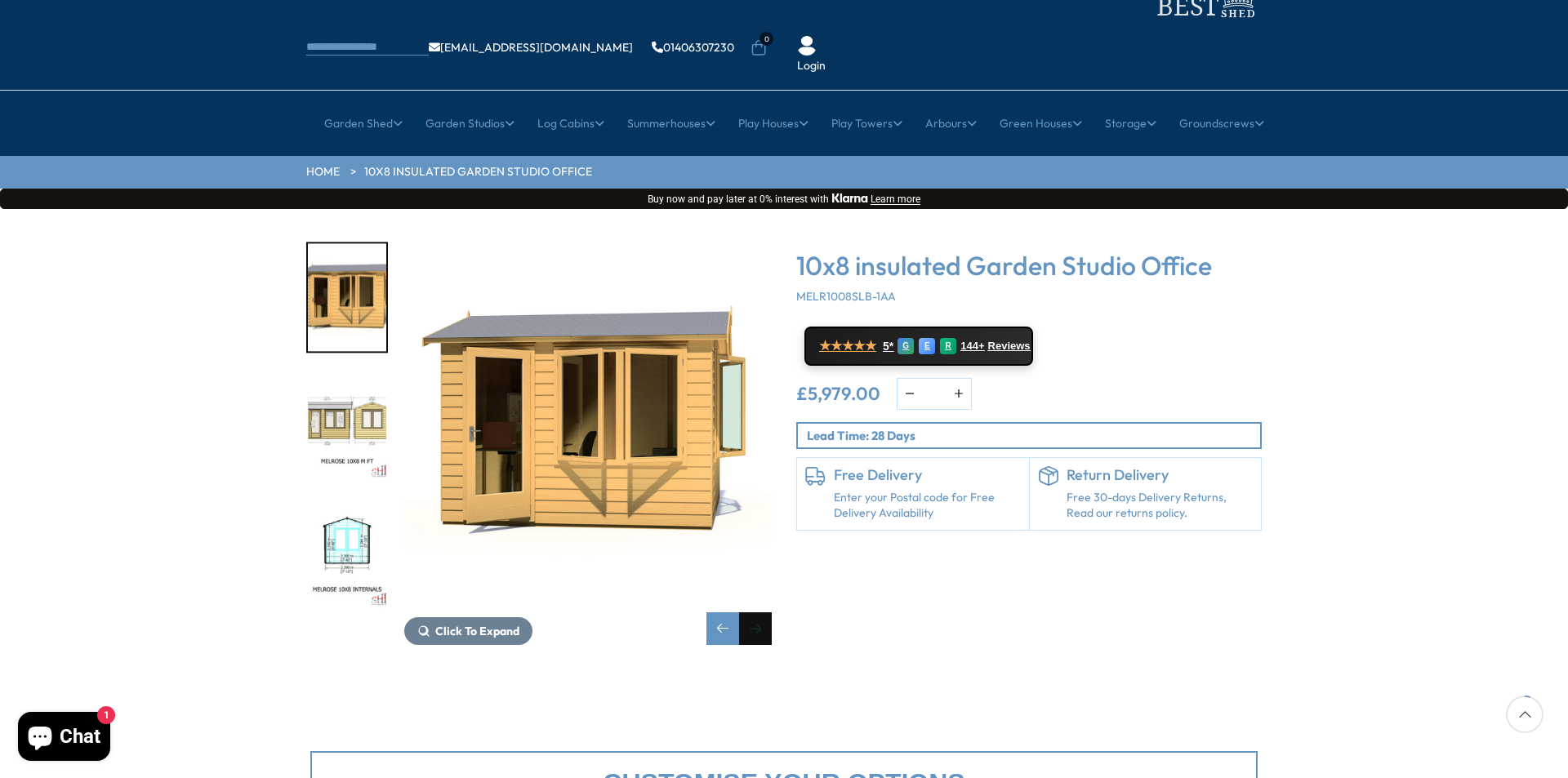
click at [763, 613] on div "Next slide" at bounding box center [755, 628] width 33 height 33
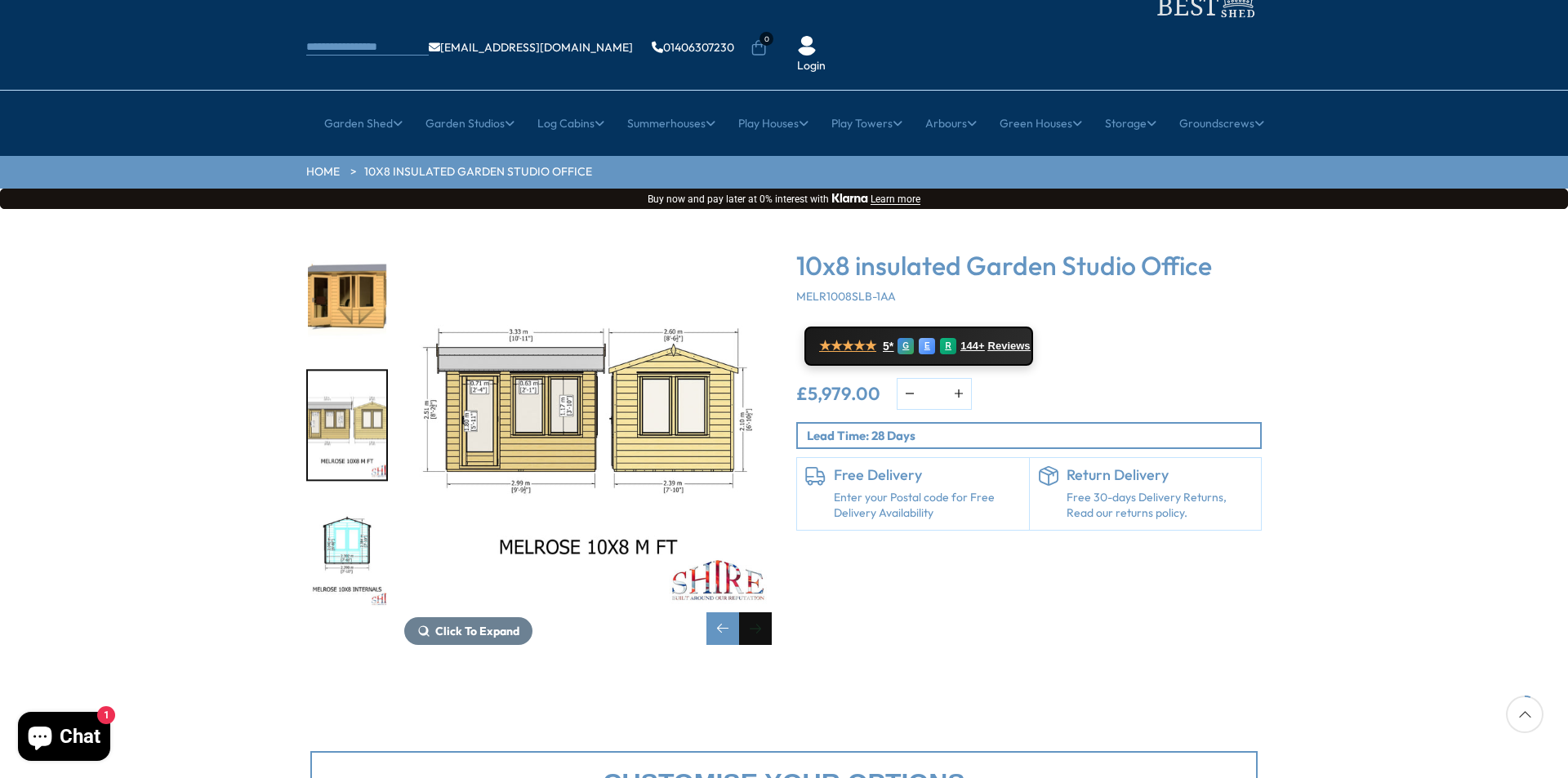
click at [763, 613] on div "Next slide" at bounding box center [755, 628] width 33 height 33
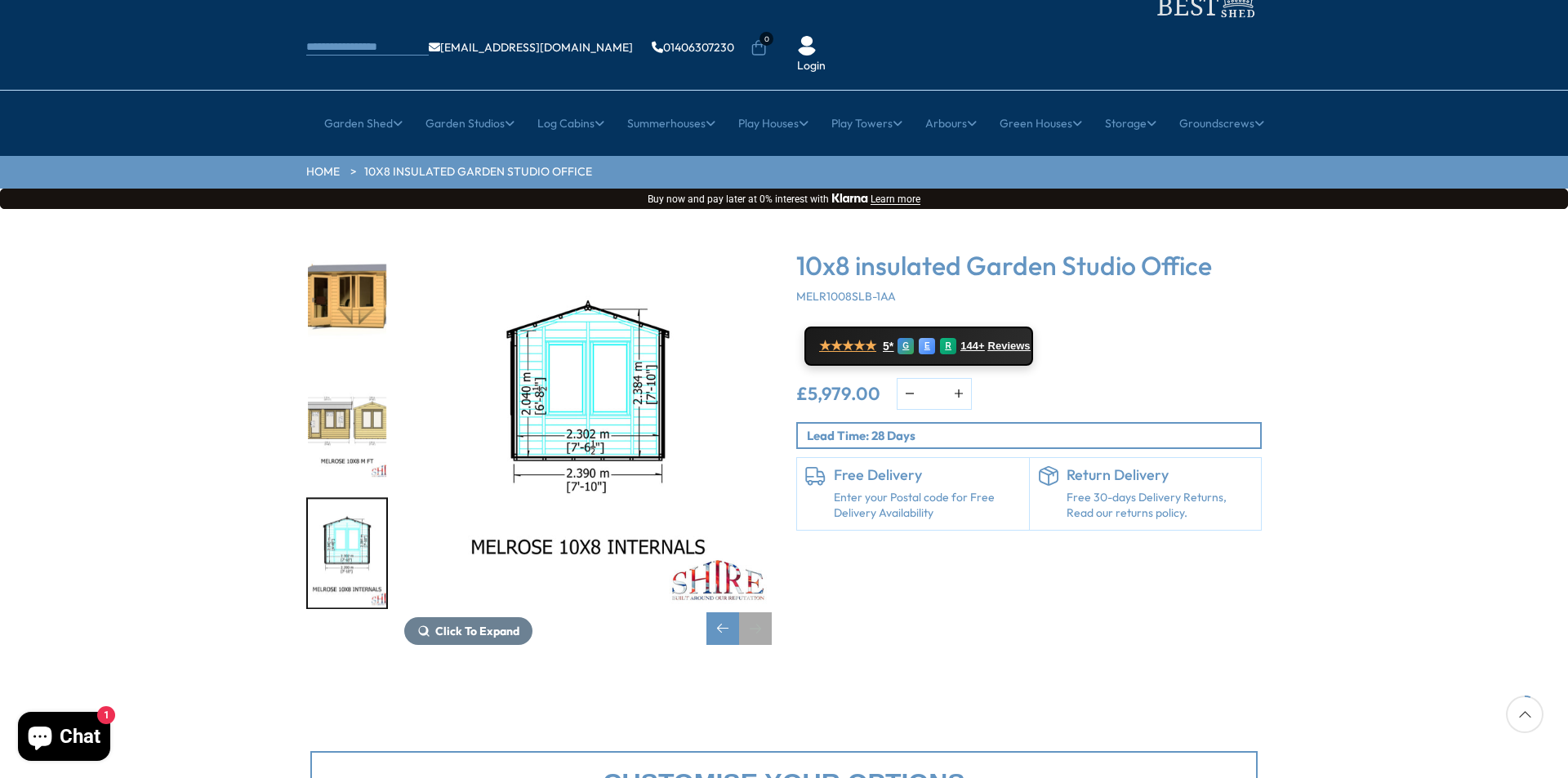
click at [763, 613] on div "Next slide" at bounding box center [755, 628] width 33 height 33
click at [717, 613] on div "Previous slide" at bounding box center [722, 628] width 33 height 33
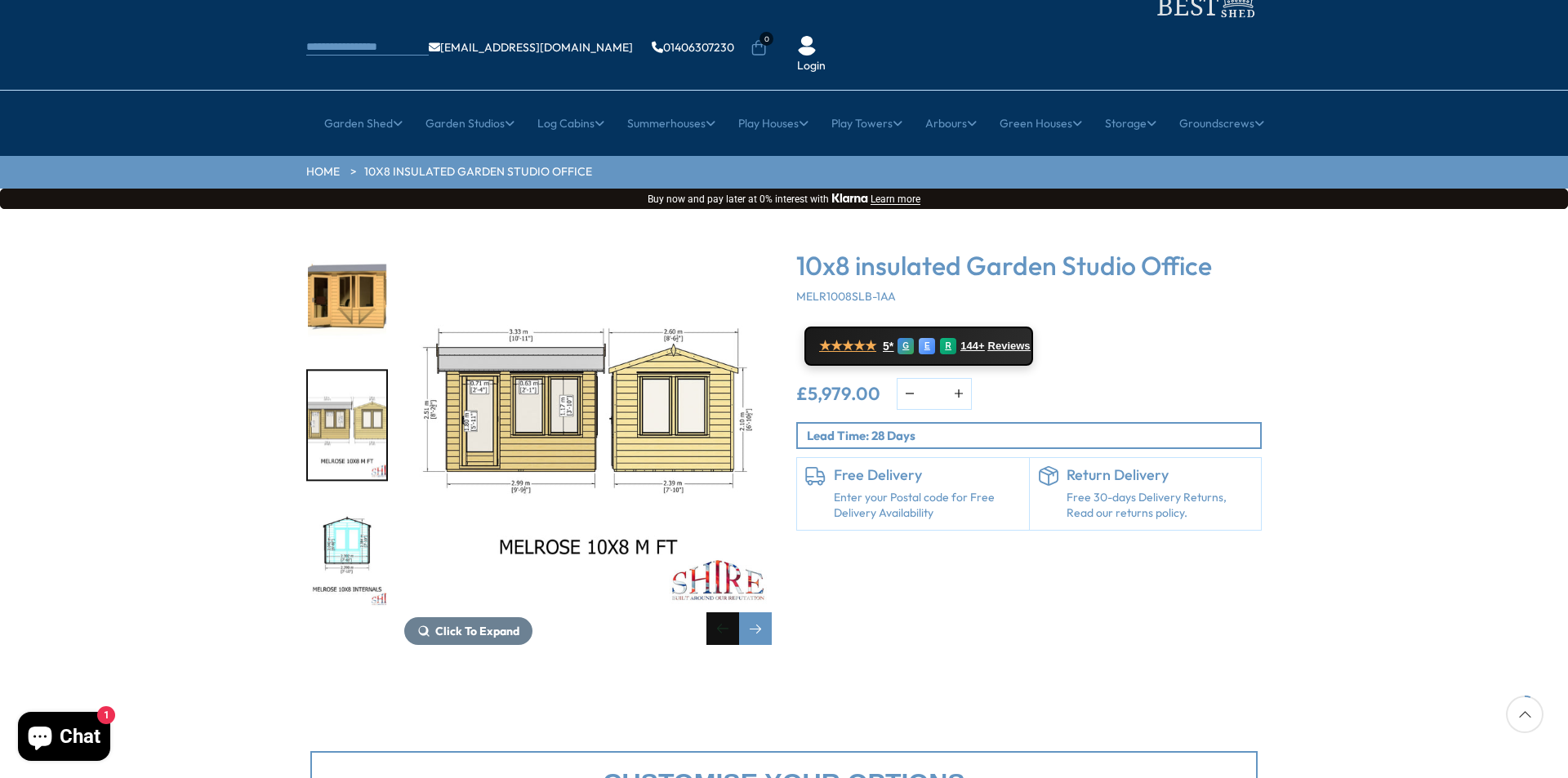
click at [717, 613] on div "Previous slide" at bounding box center [722, 628] width 33 height 33
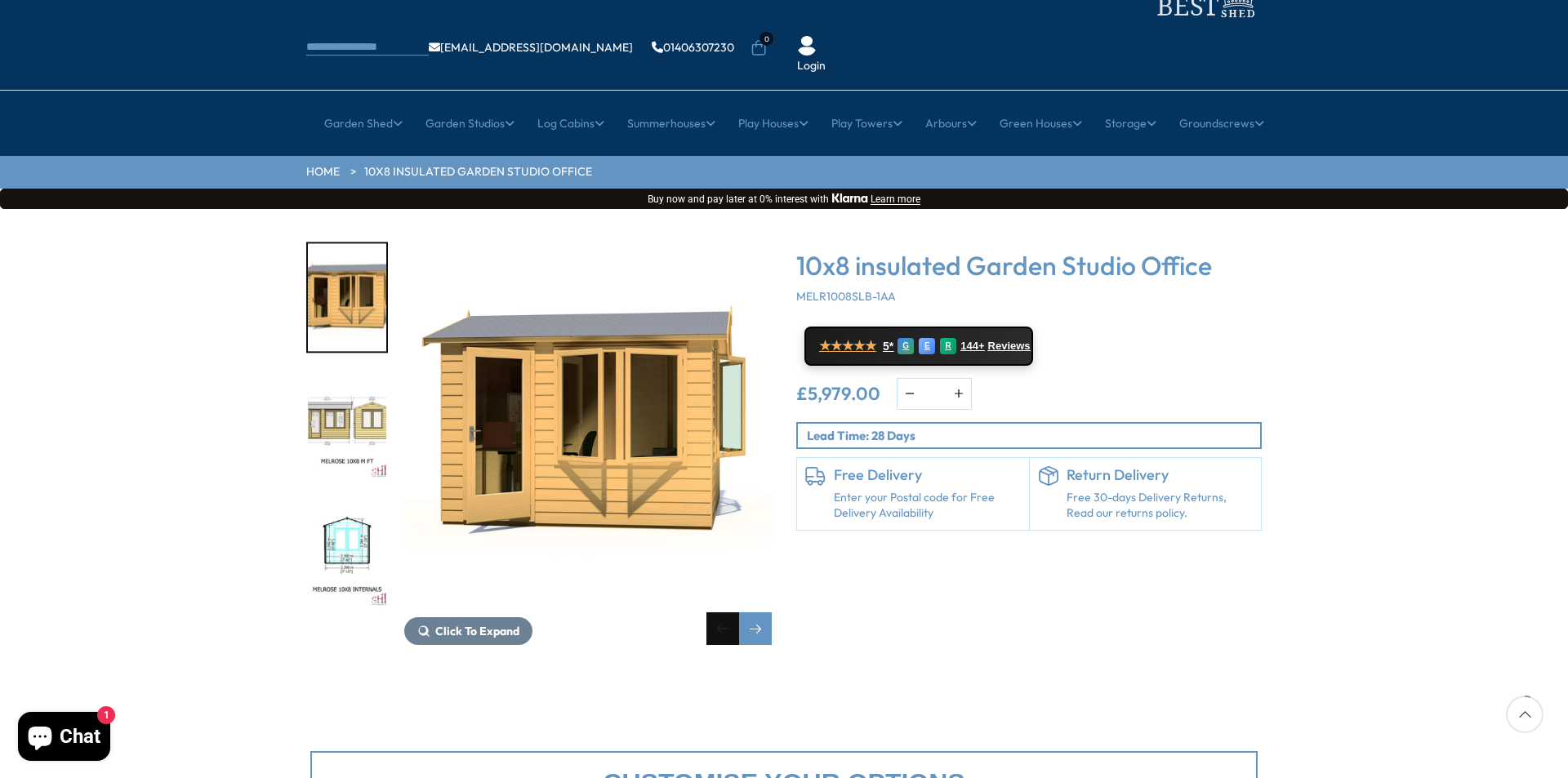
click at [719, 613] on div "Previous slide" at bounding box center [722, 628] width 33 height 33
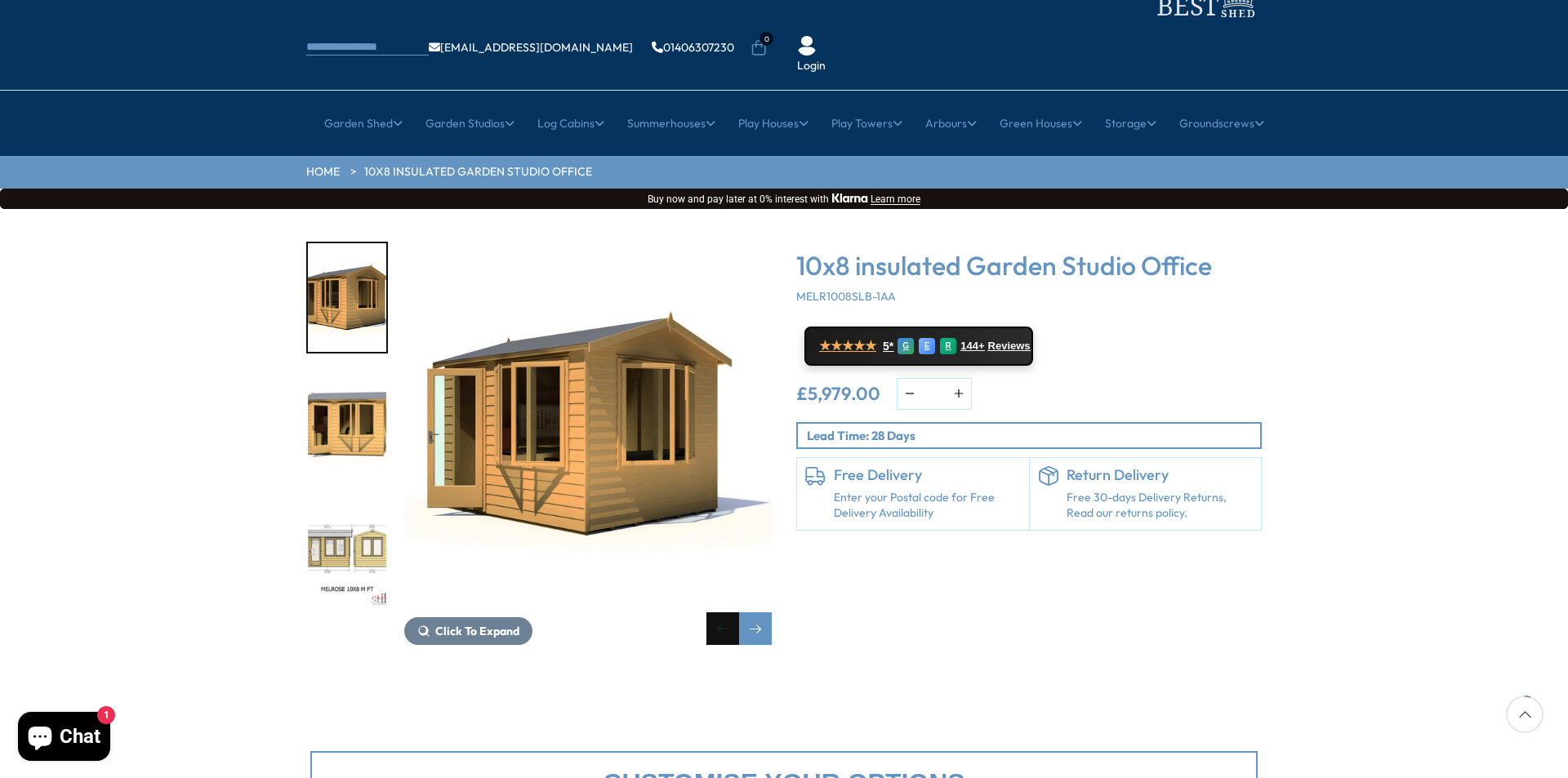
click at [720, 613] on div "Previous slide" at bounding box center [722, 628] width 33 height 33
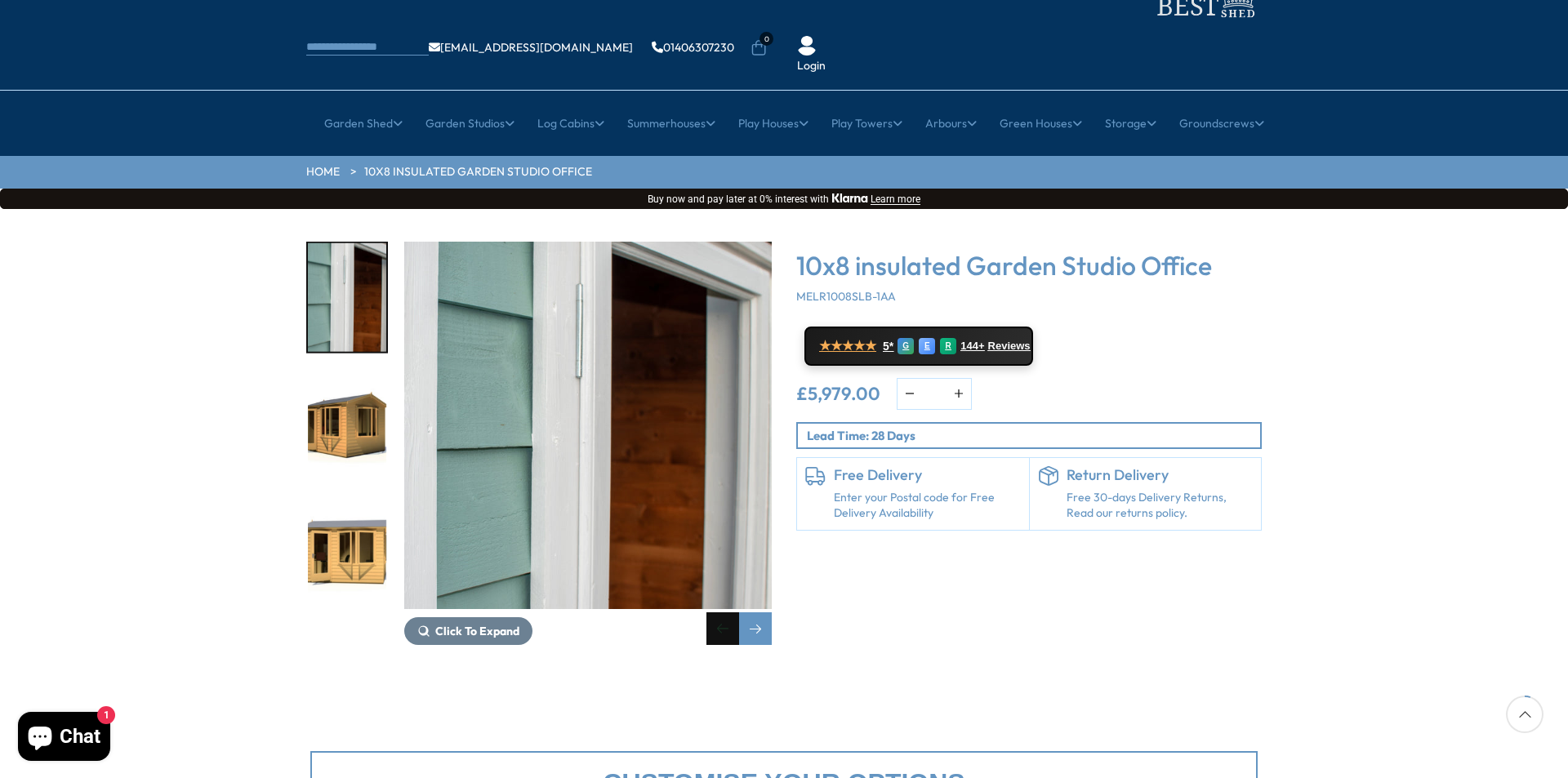
click at [720, 613] on div "Previous slide" at bounding box center [722, 628] width 33 height 33
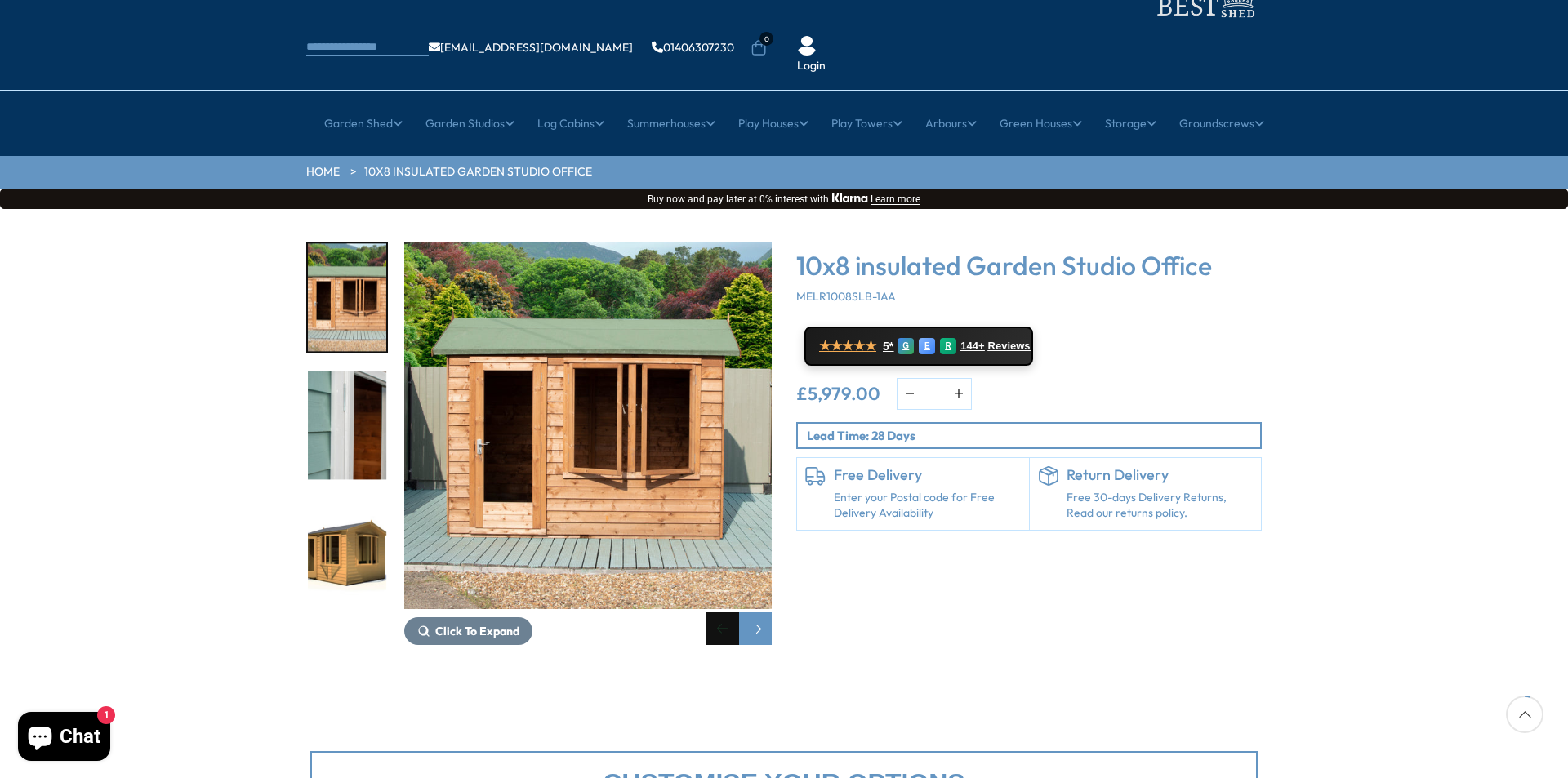
click at [720, 613] on div "Previous slide" at bounding box center [722, 628] width 33 height 33
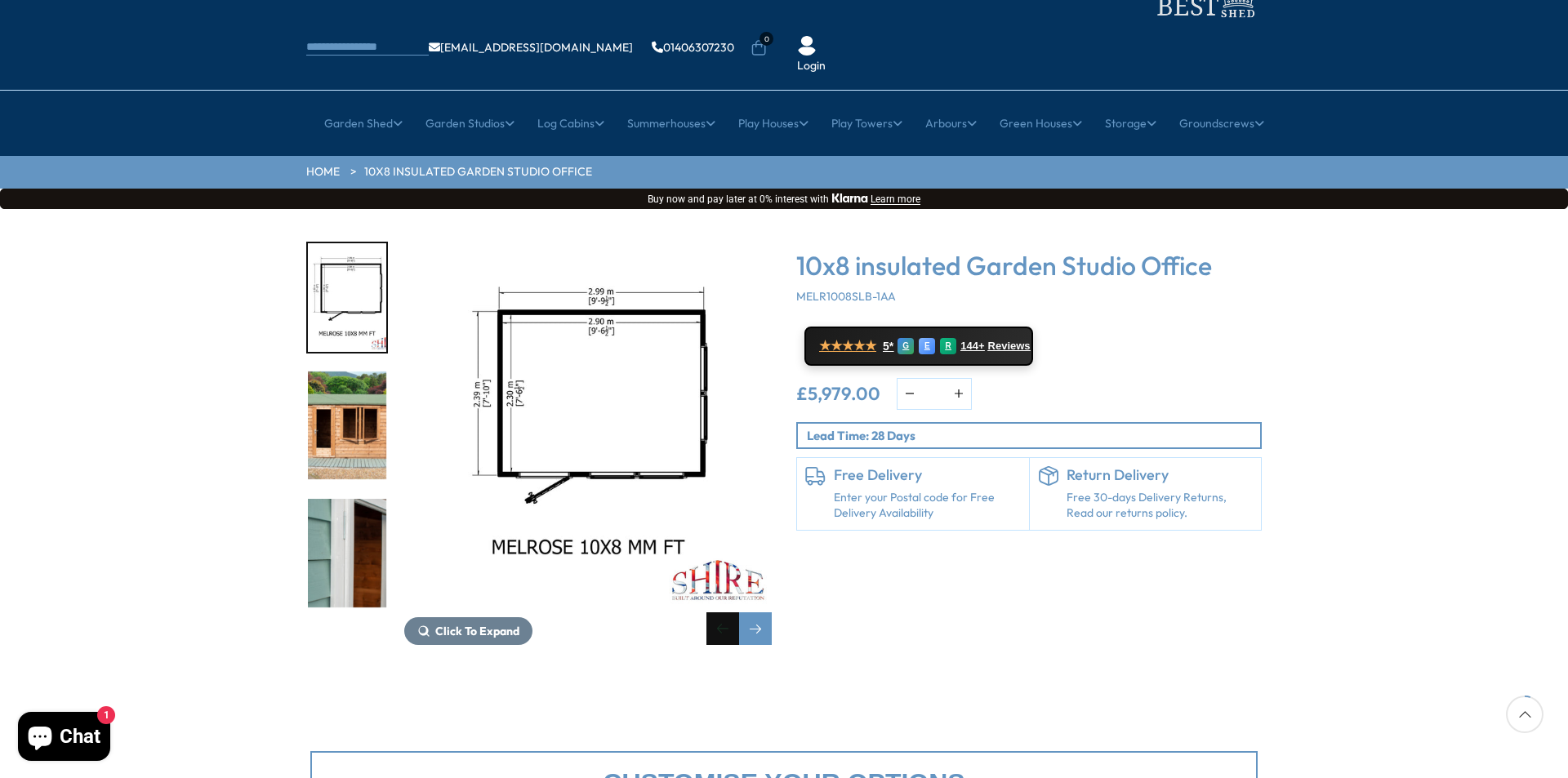
click at [714, 613] on div "Previous slide" at bounding box center [722, 628] width 33 height 33
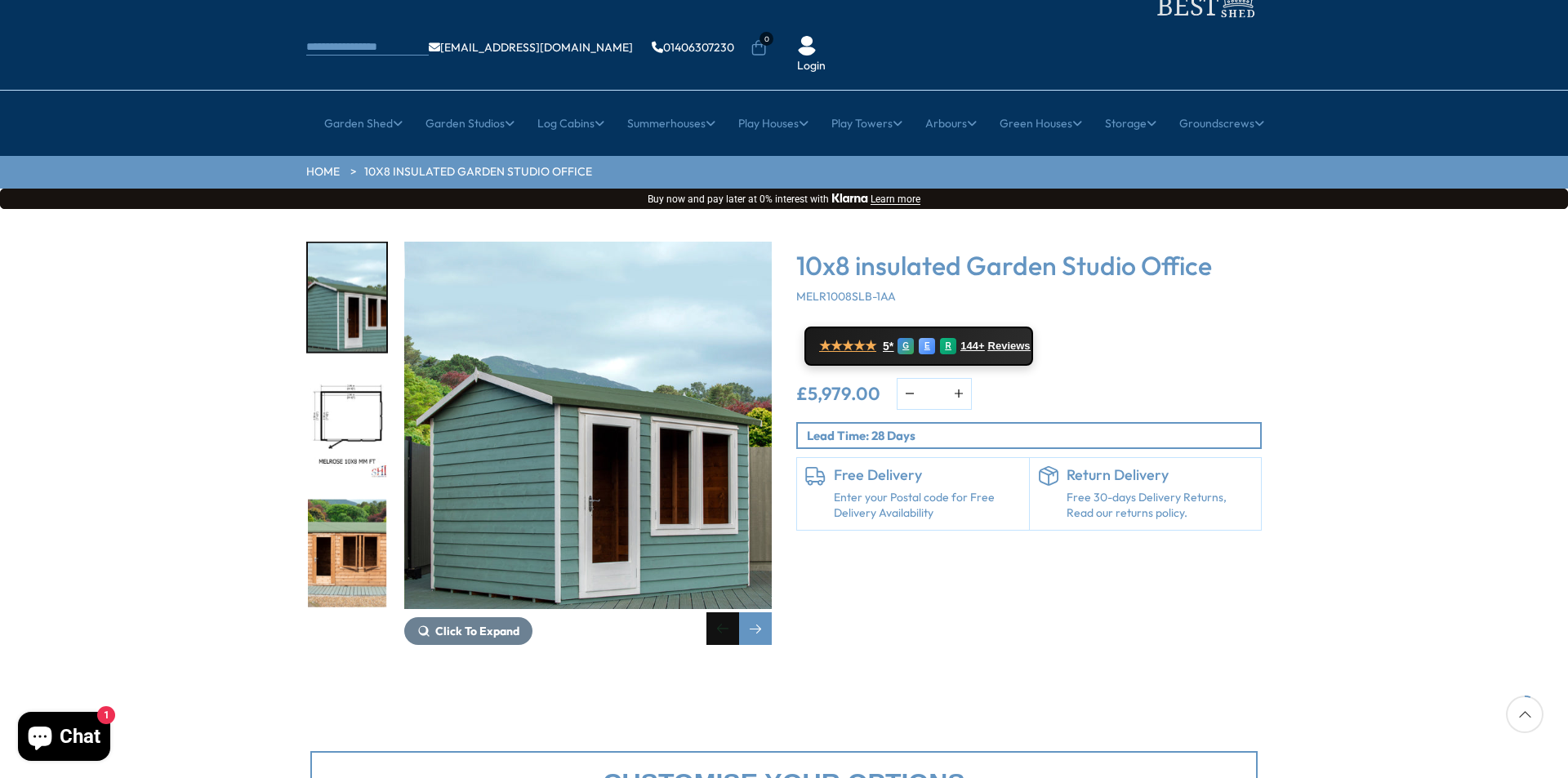
click at [719, 613] on div "Previous slide" at bounding box center [722, 628] width 33 height 33
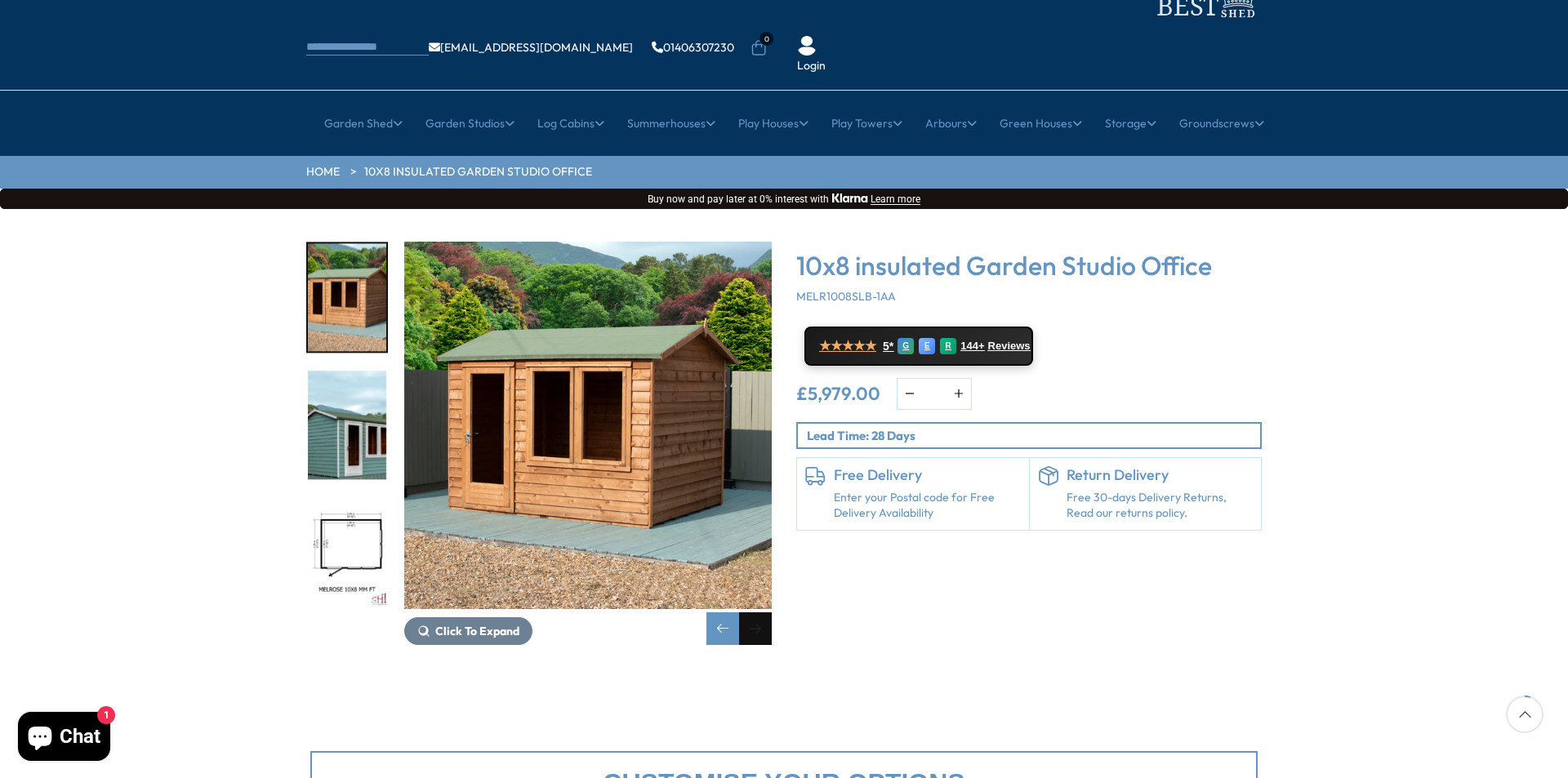
click at [758, 613] on div "Next slide" at bounding box center [755, 628] width 33 height 33
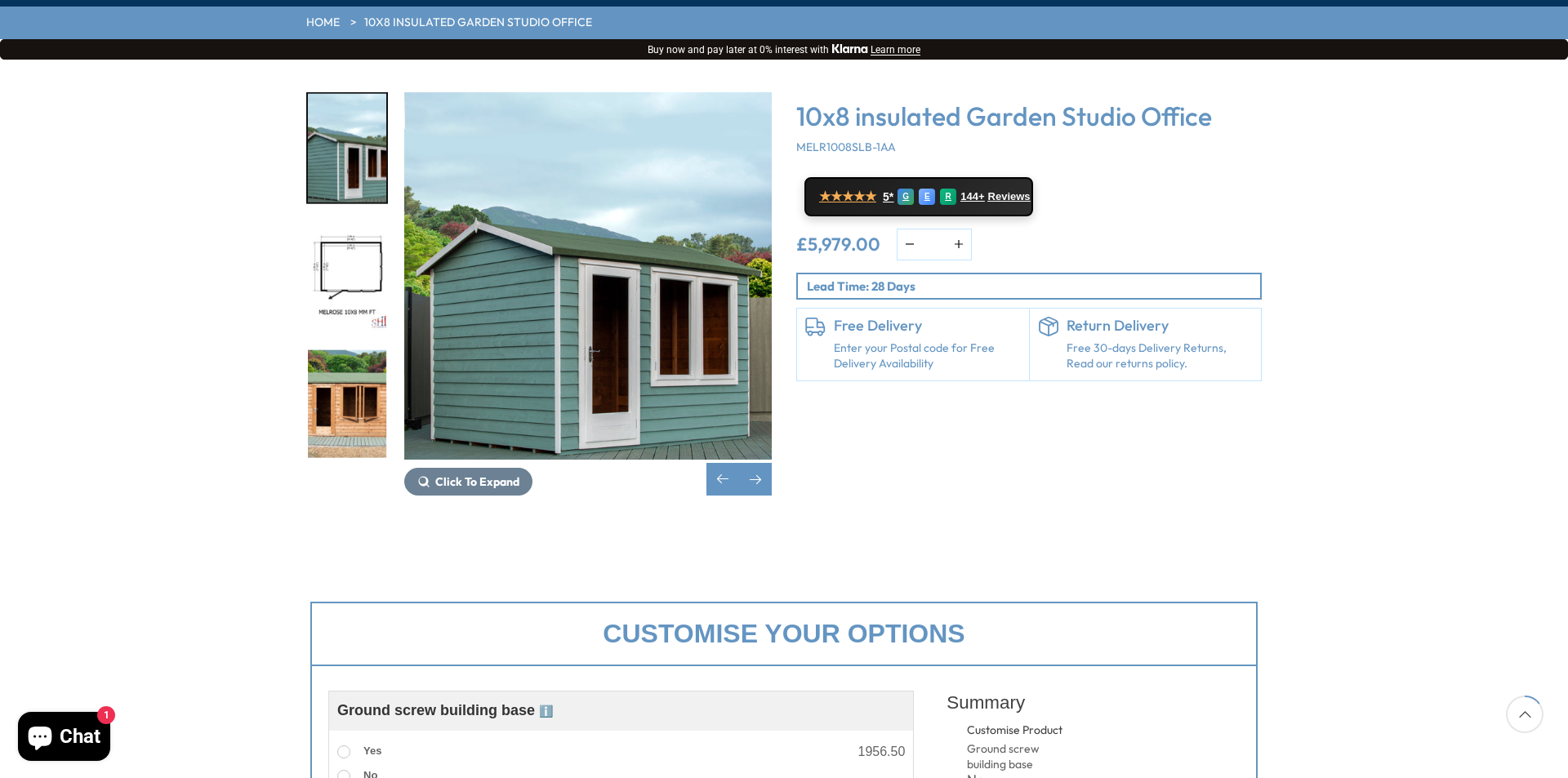
scroll to position [245, 0]
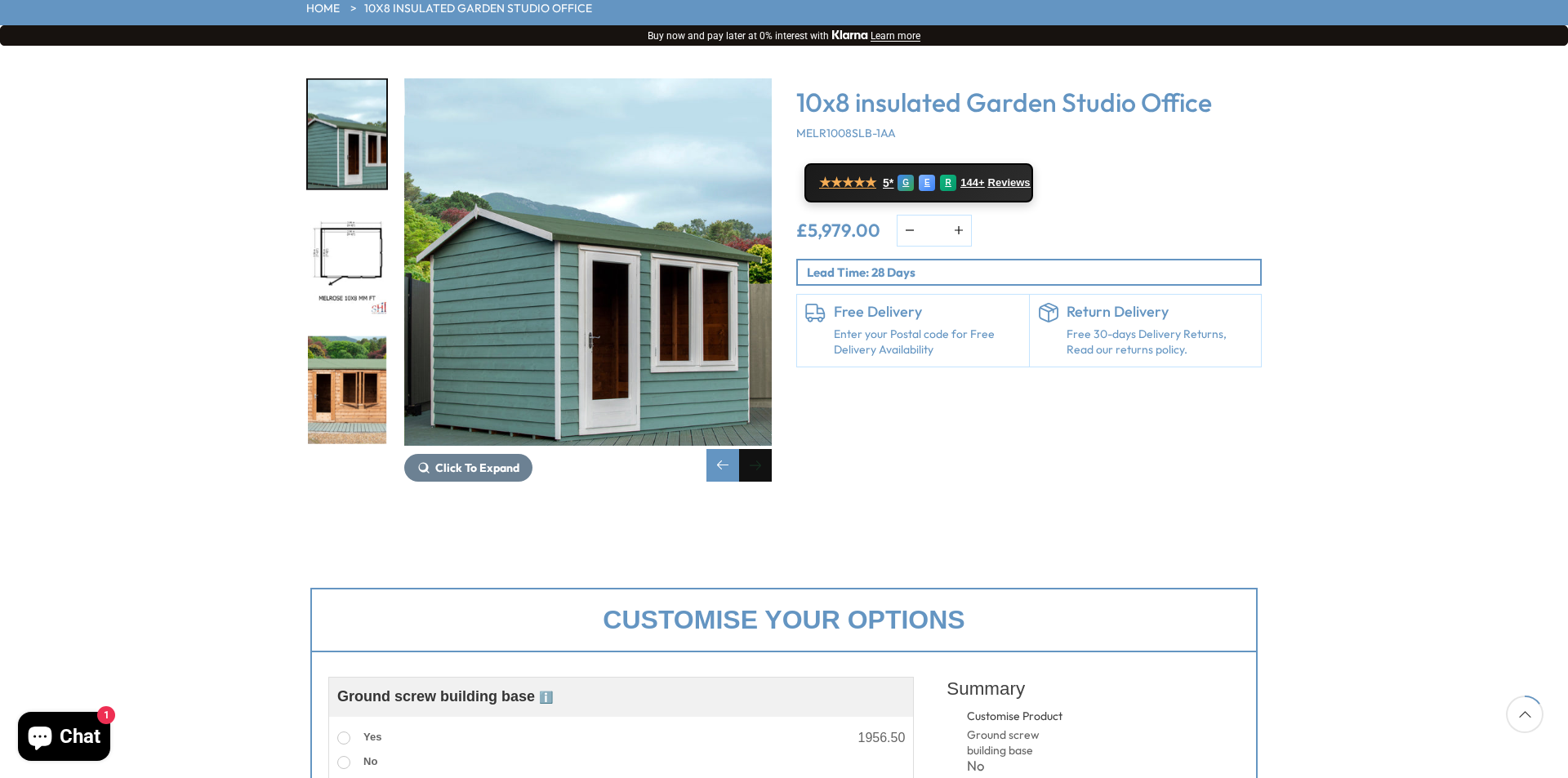
click at [758, 449] on div "Next slide" at bounding box center [755, 465] width 33 height 33
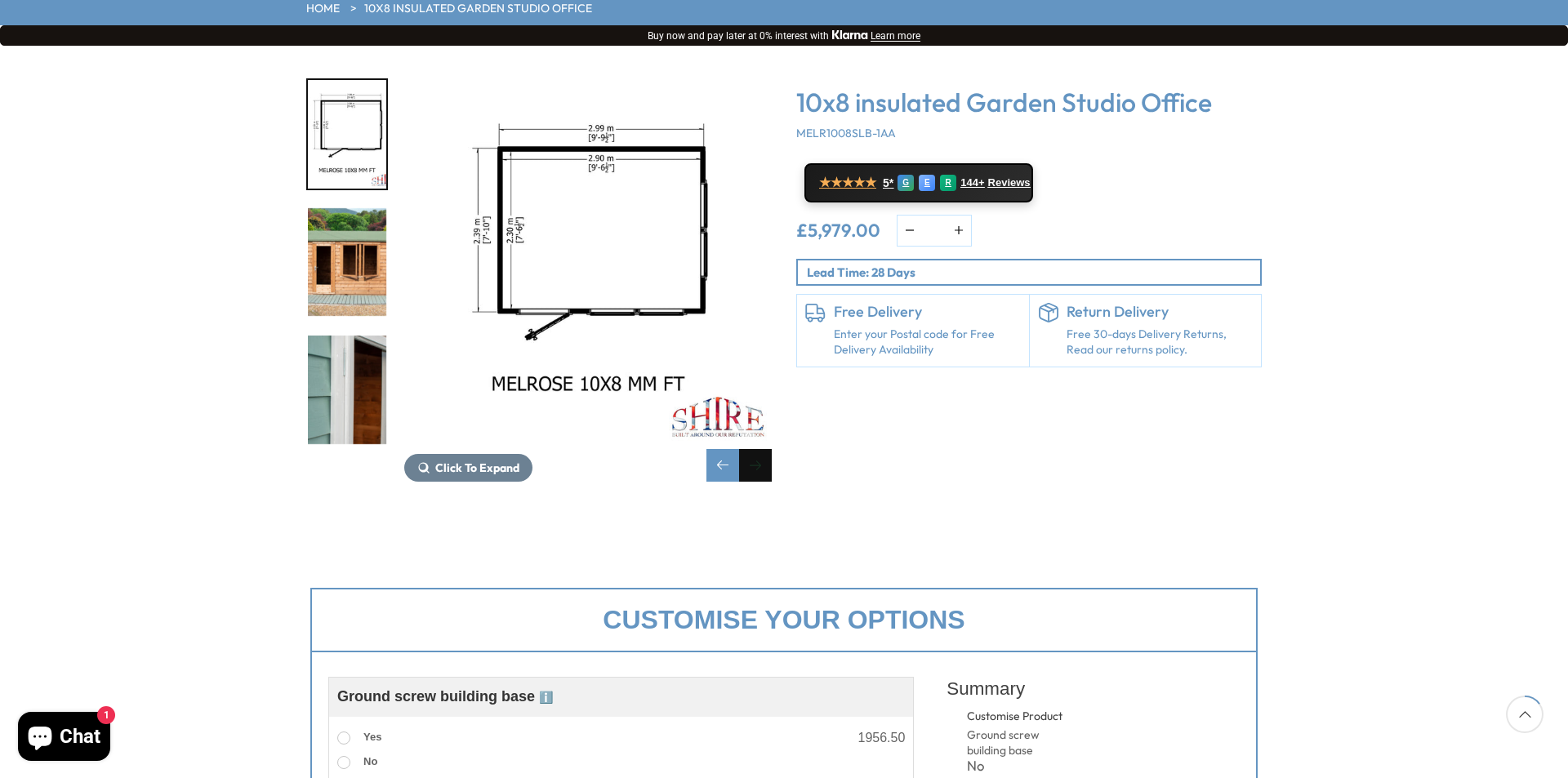
click at [758, 449] on div "Next slide" at bounding box center [755, 465] width 33 height 33
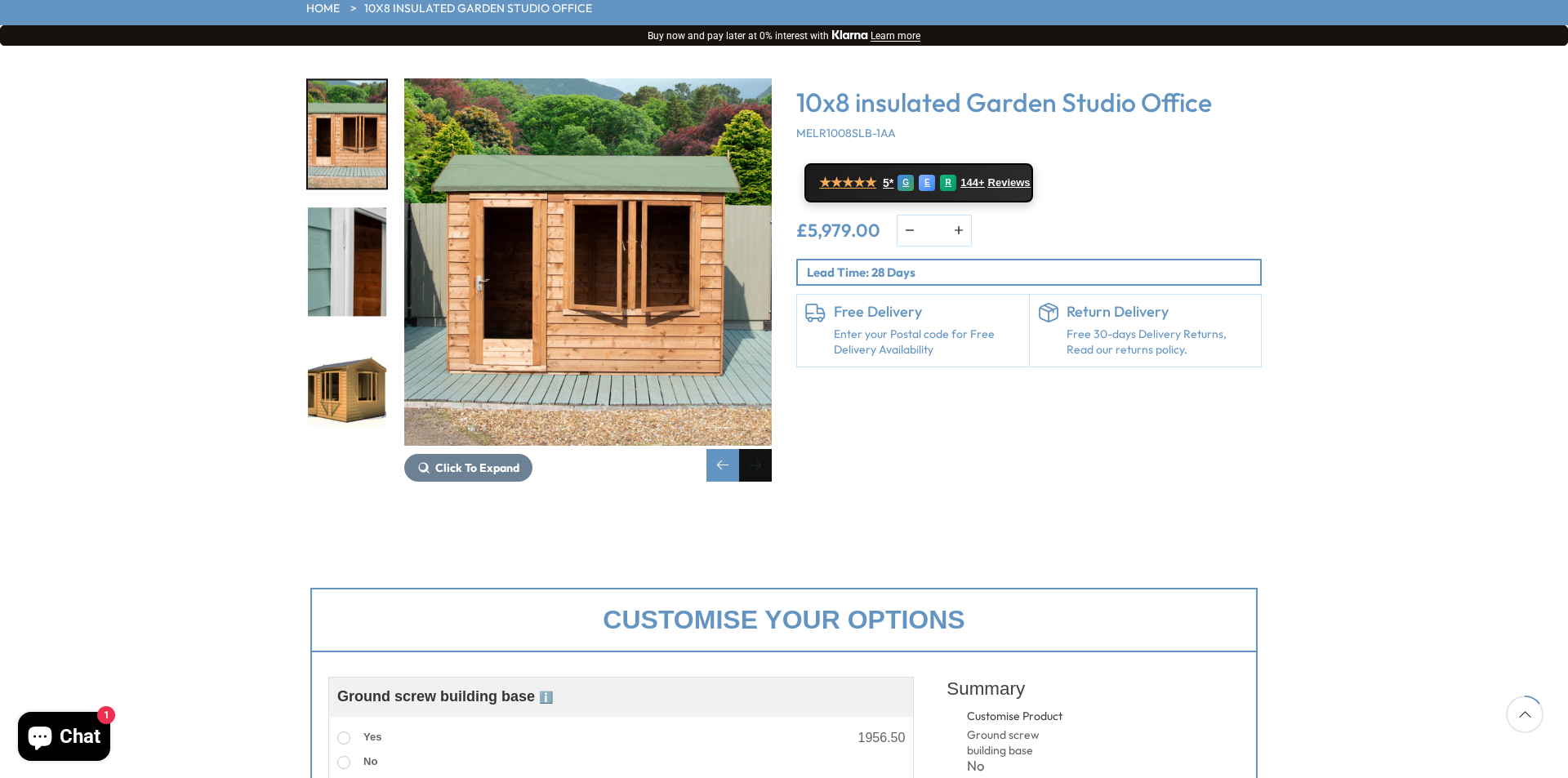
click at [759, 449] on div "Next slide" at bounding box center [755, 465] width 33 height 33
